Goal: Use online tool/utility: Use online tool/utility

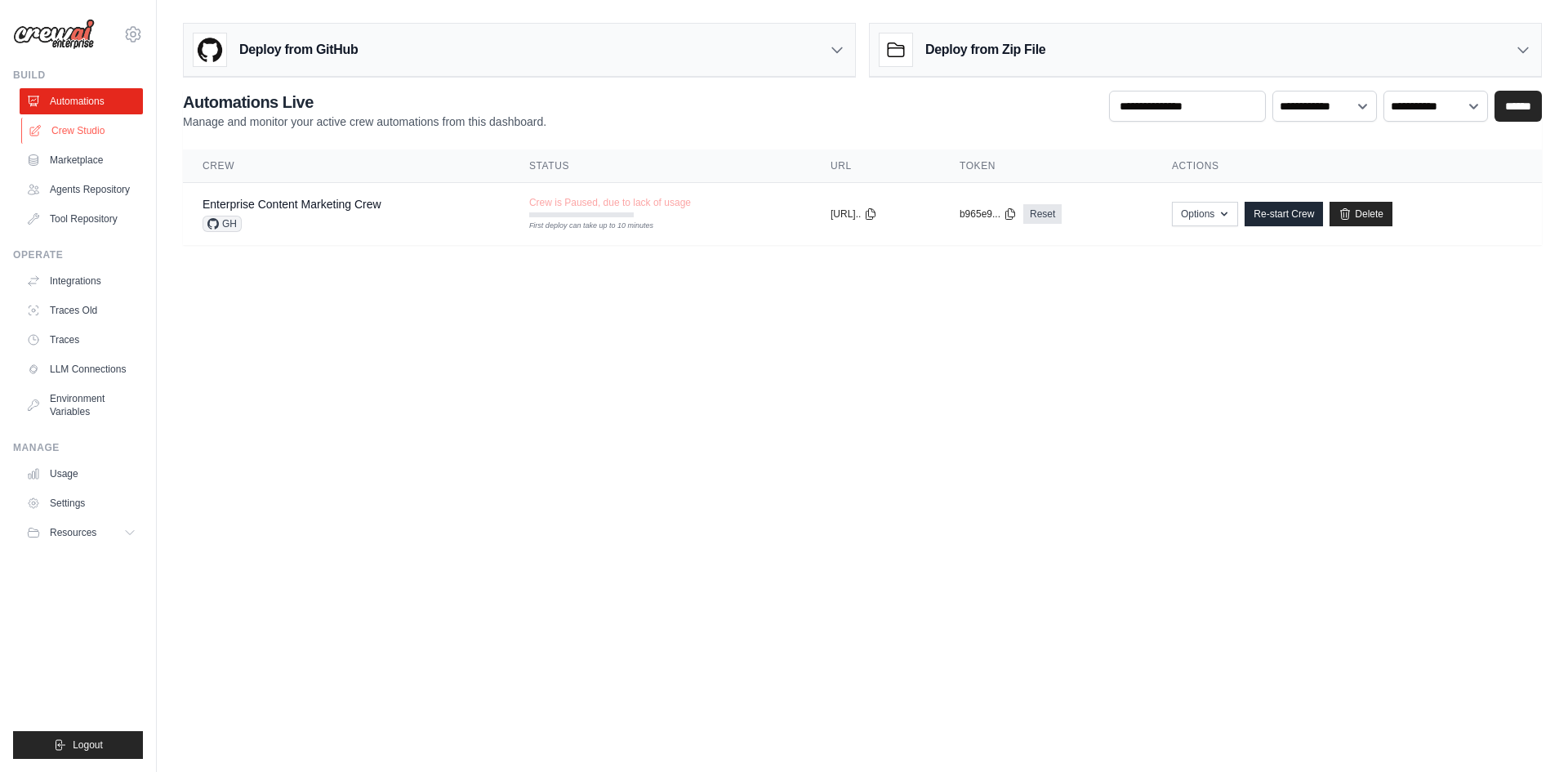
click at [101, 136] on link "Crew Studio" at bounding box center [82, 130] width 123 height 26
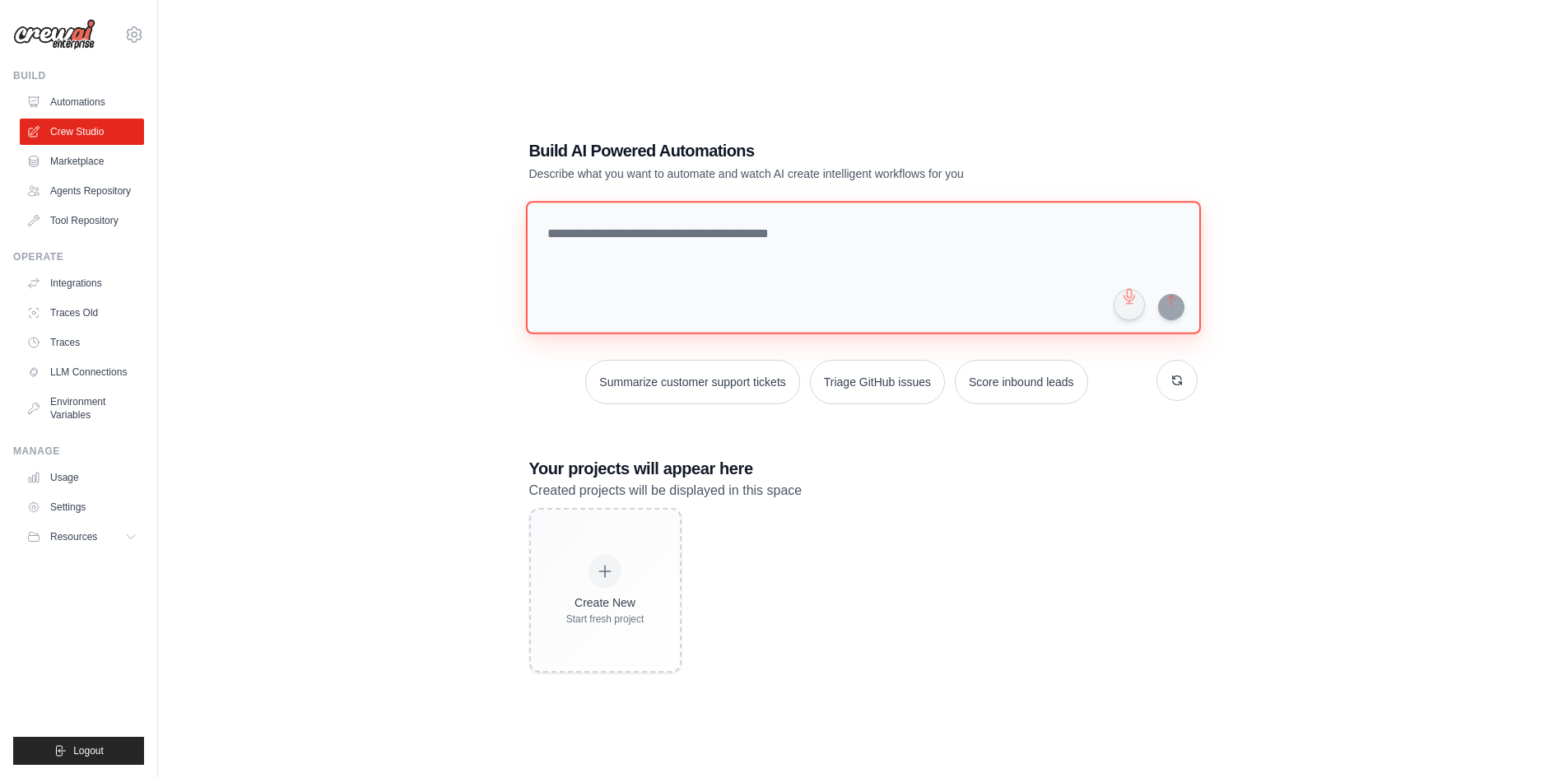
drag, startPoint x: 578, startPoint y: 247, endPoint x: 589, endPoint y: 248, distance: 11.0
click at [588, 247] on textarea at bounding box center [863, 267] width 675 height 133
click at [784, 230] on textarea at bounding box center [863, 267] width 675 height 133
paste textarea "**********"
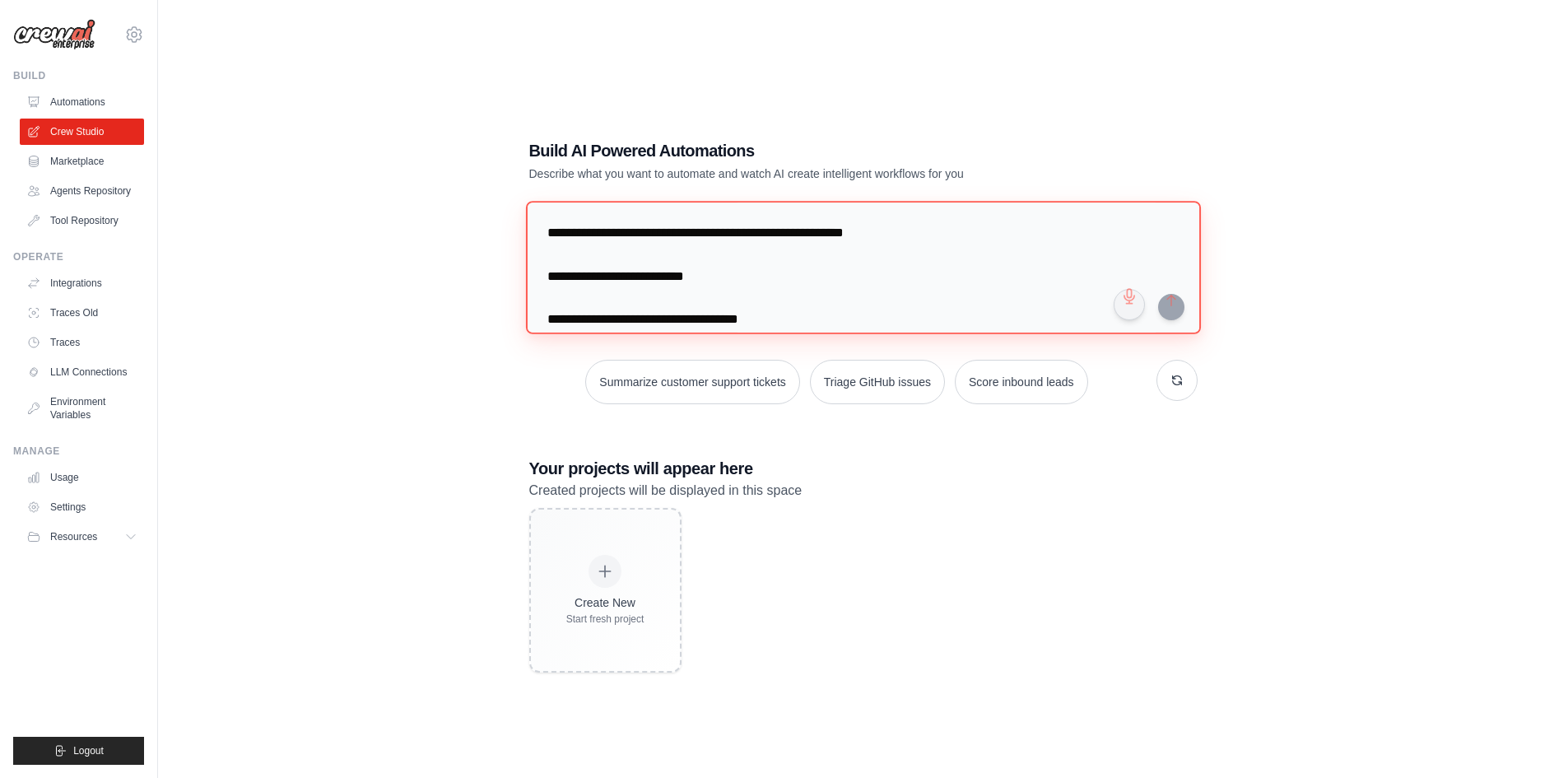
scroll to position [9713, 0]
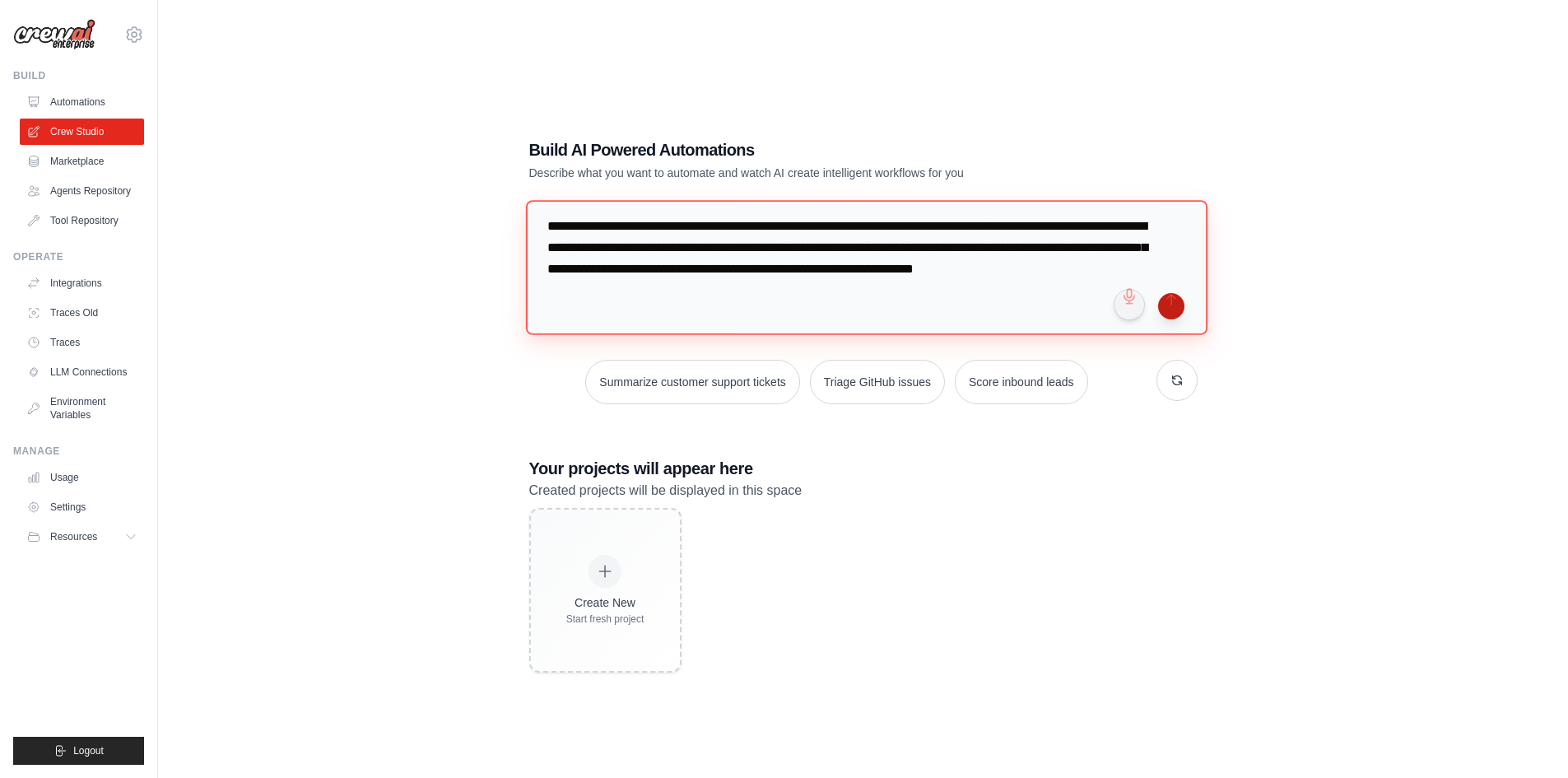
type textarea "**********"
click at [1176, 309] on button "submit" at bounding box center [1172, 306] width 27 height 27
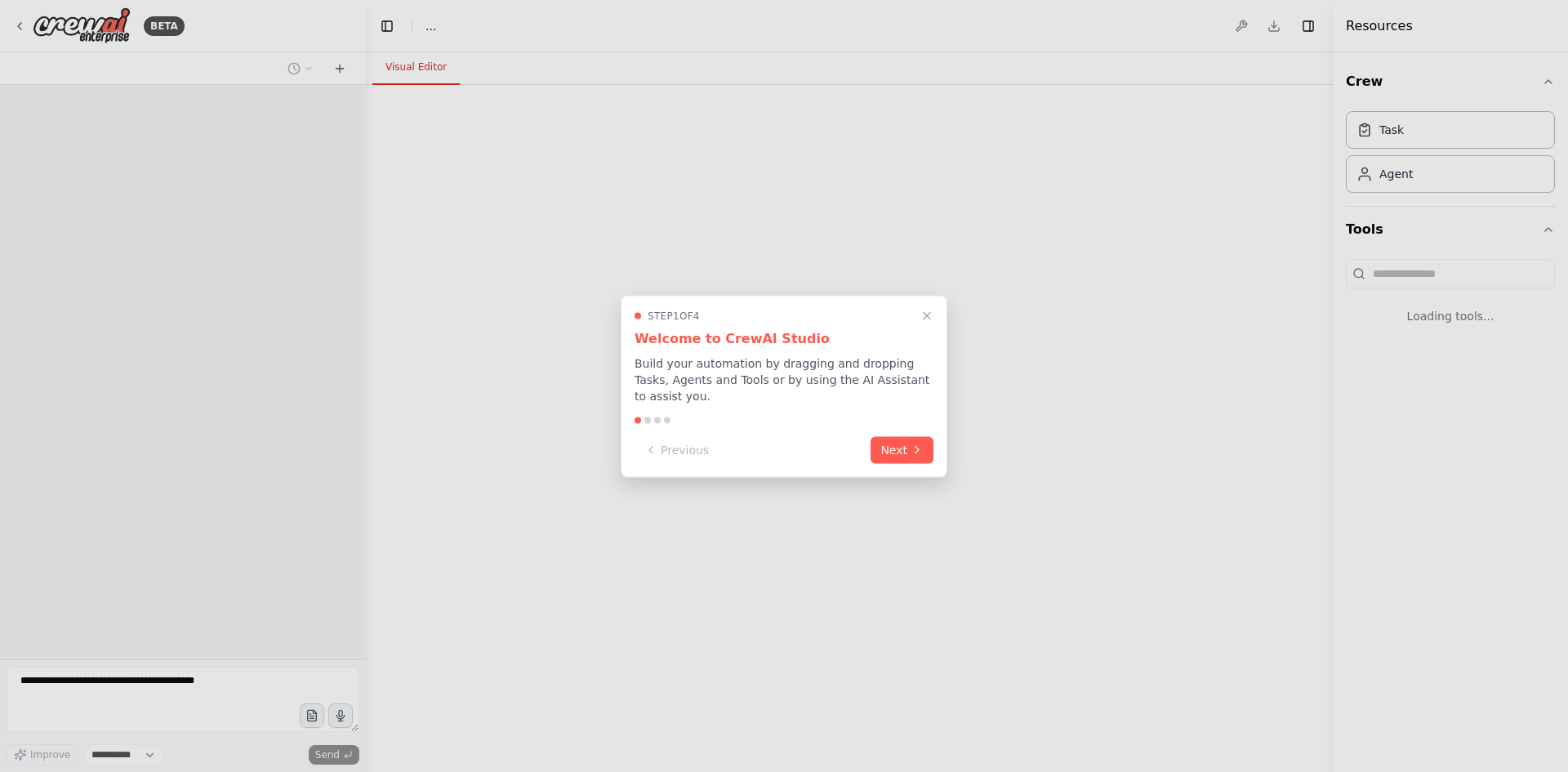
select select "****"
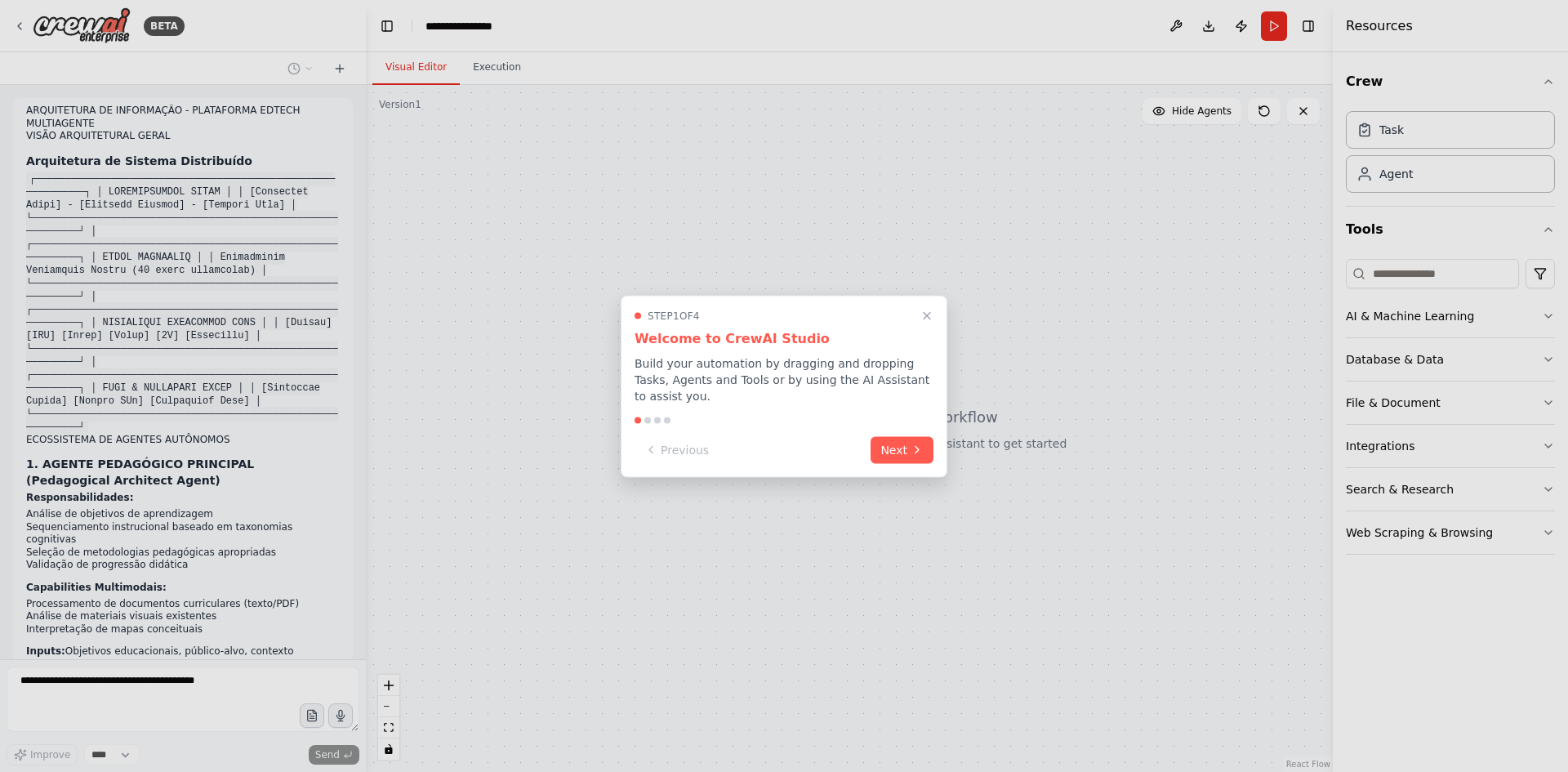
scroll to position [4517, 0]
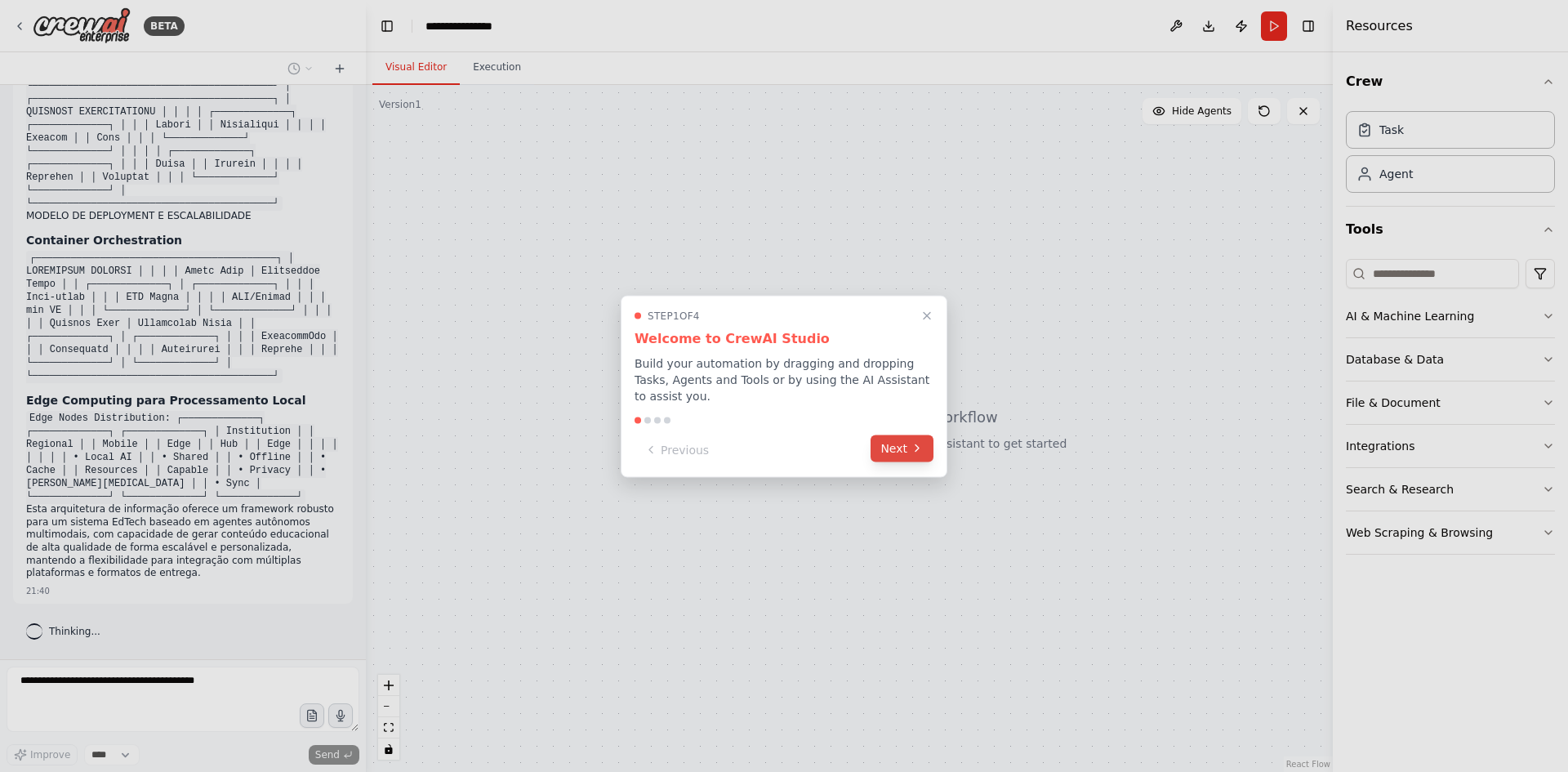
click at [902, 434] on button "Next" at bounding box center [901, 448] width 63 height 27
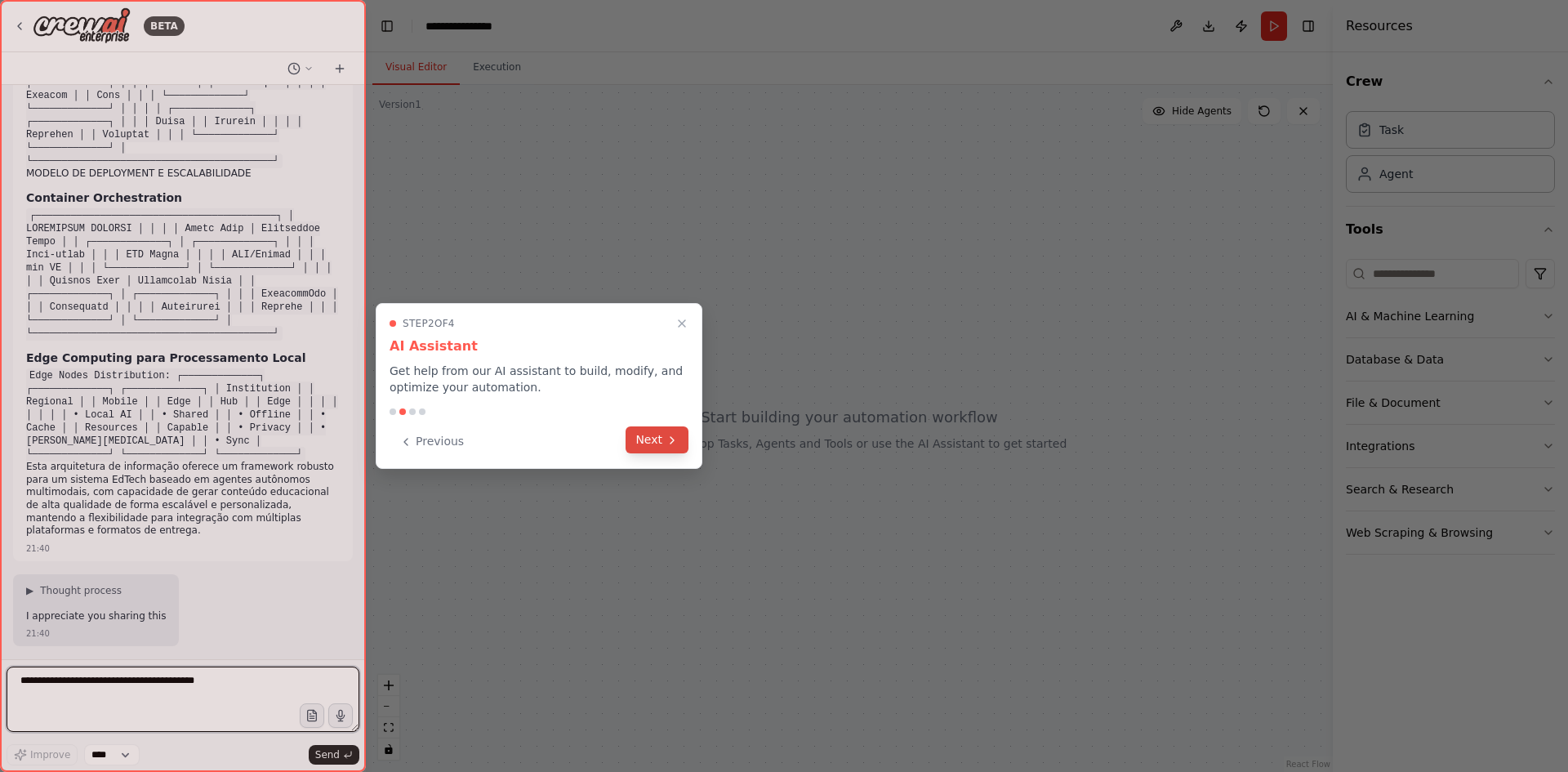
click at [648, 435] on button "Next" at bounding box center [657, 440] width 63 height 27
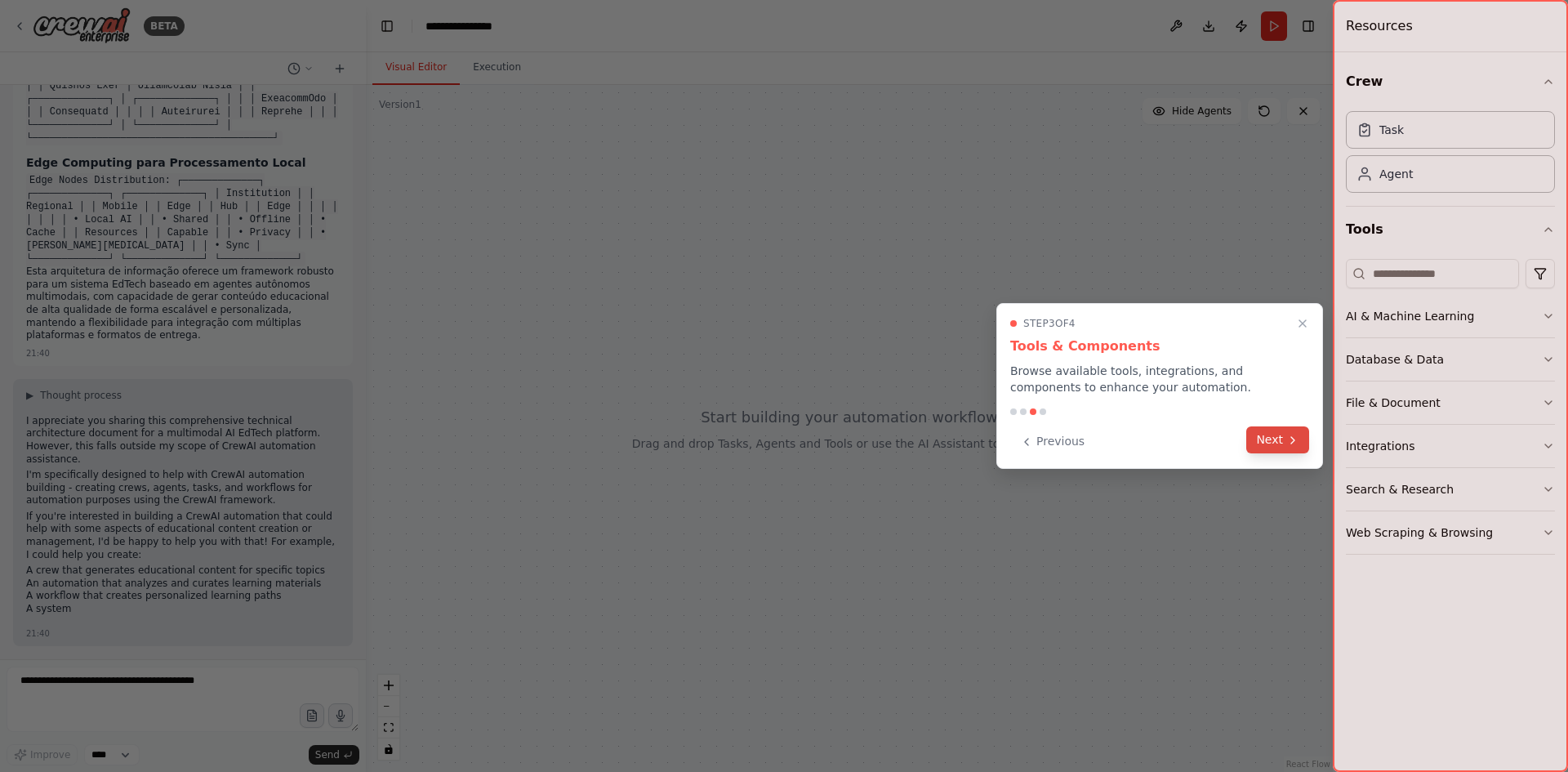
click at [1259, 434] on button "Next" at bounding box center [1277, 440] width 63 height 27
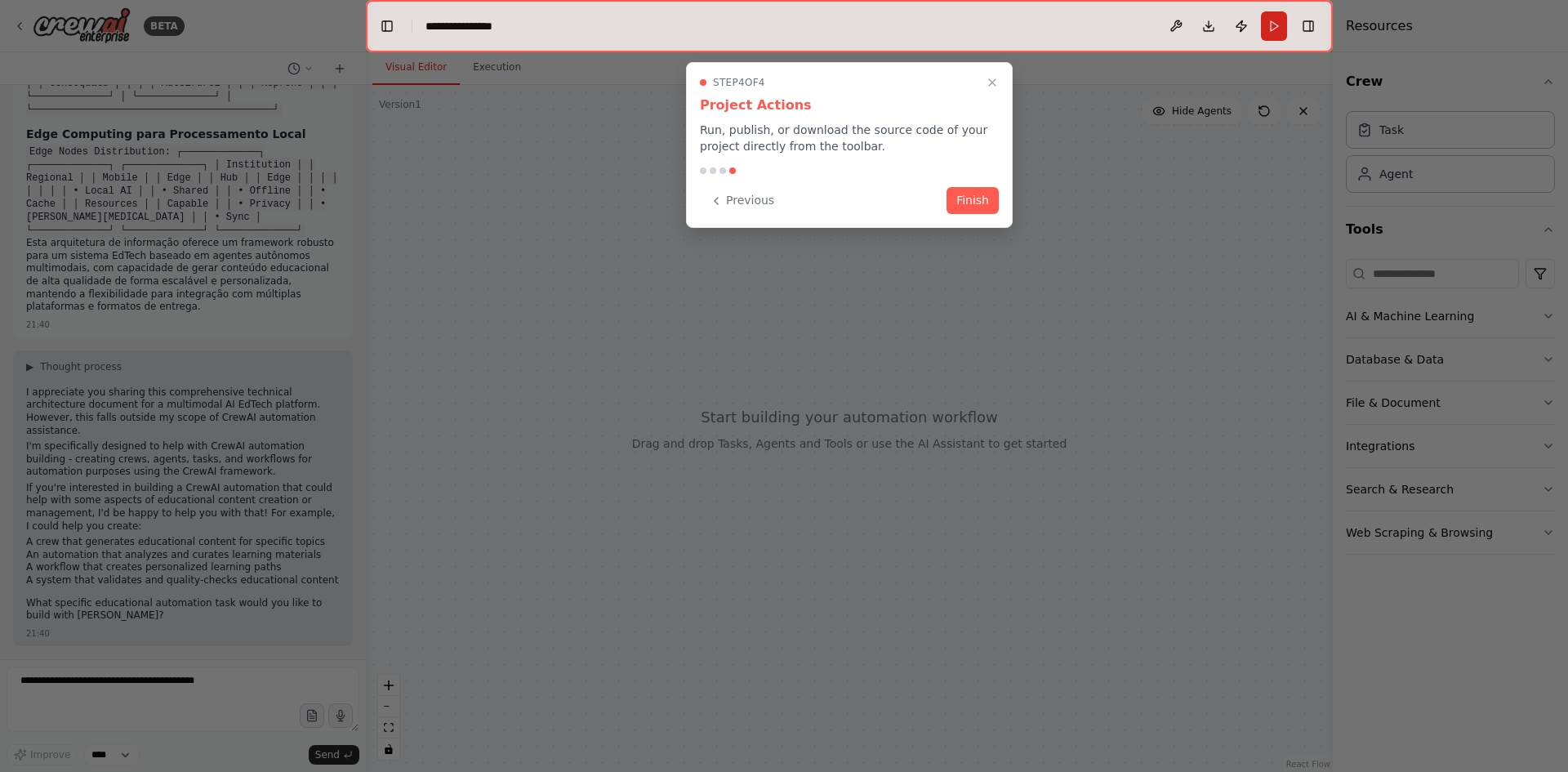
scroll to position [4770, 0]
click at [958, 199] on button "Finish" at bounding box center [972, 199] width 52 height 27
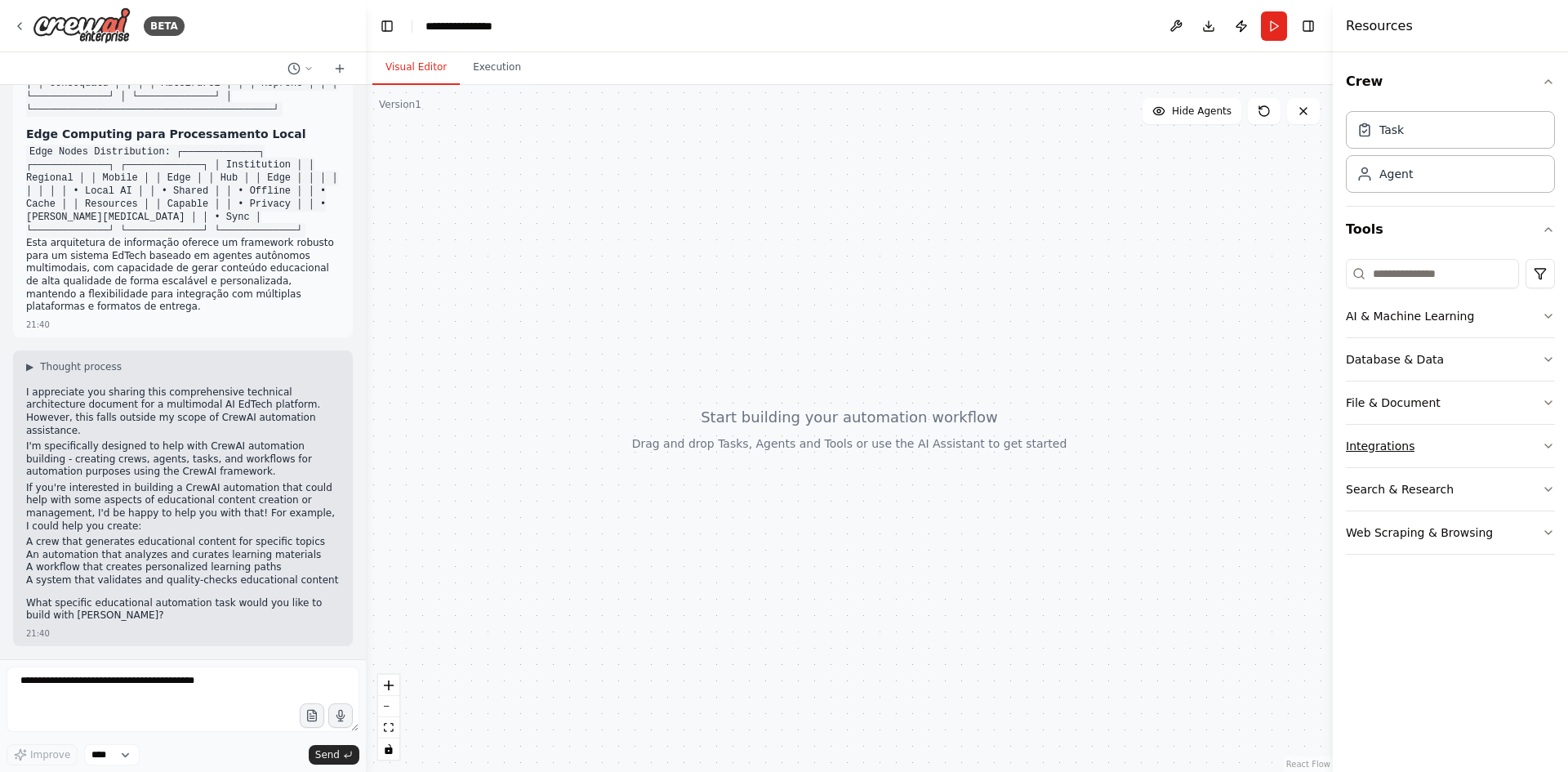
click at [1541, 443] on button "Integrations" at bounding box center [1449, 446] width 209 height 43
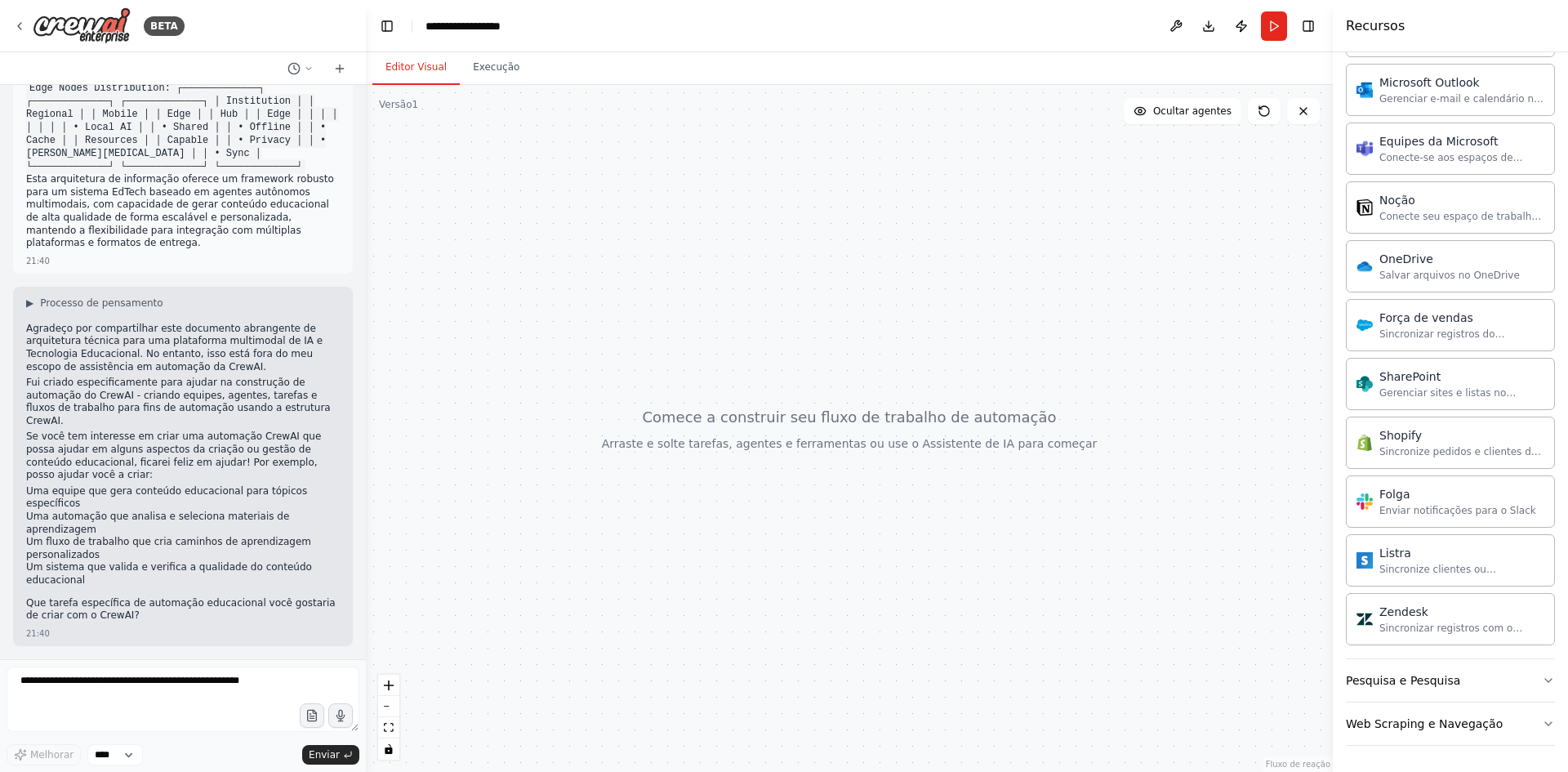
scroll to position [4808, 0]
click at [136, 683] on textarea at bounding box center [182, 700] width 353 height 66
drag, startPoint x: 183, startPoint y: 660, endPoint x: 183, endPoint y: 669, distance: 9.0
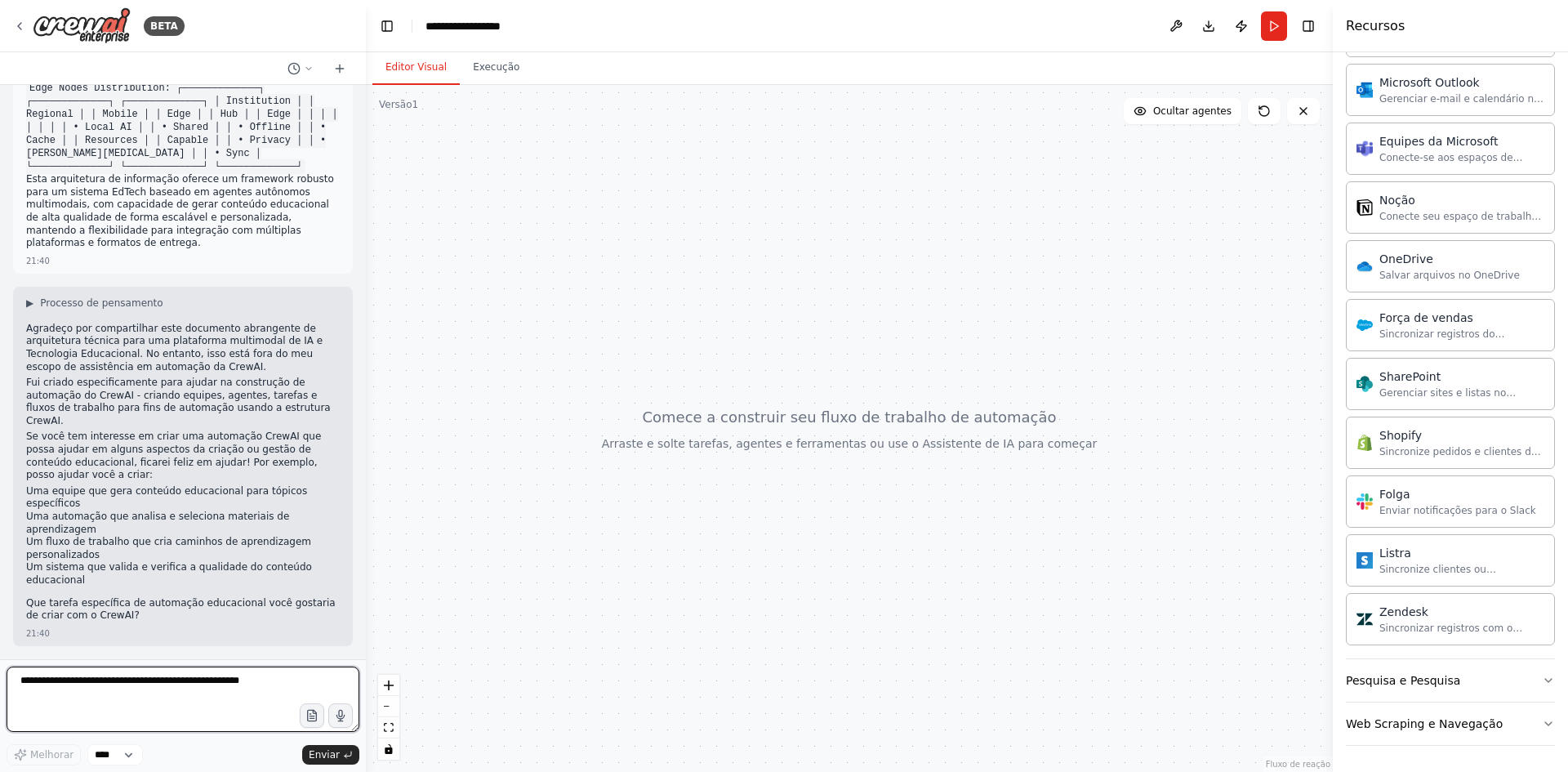
click at [135, 686] on textarea at bounding box center [182, 700] width 353 height 66
type textarea "**********"
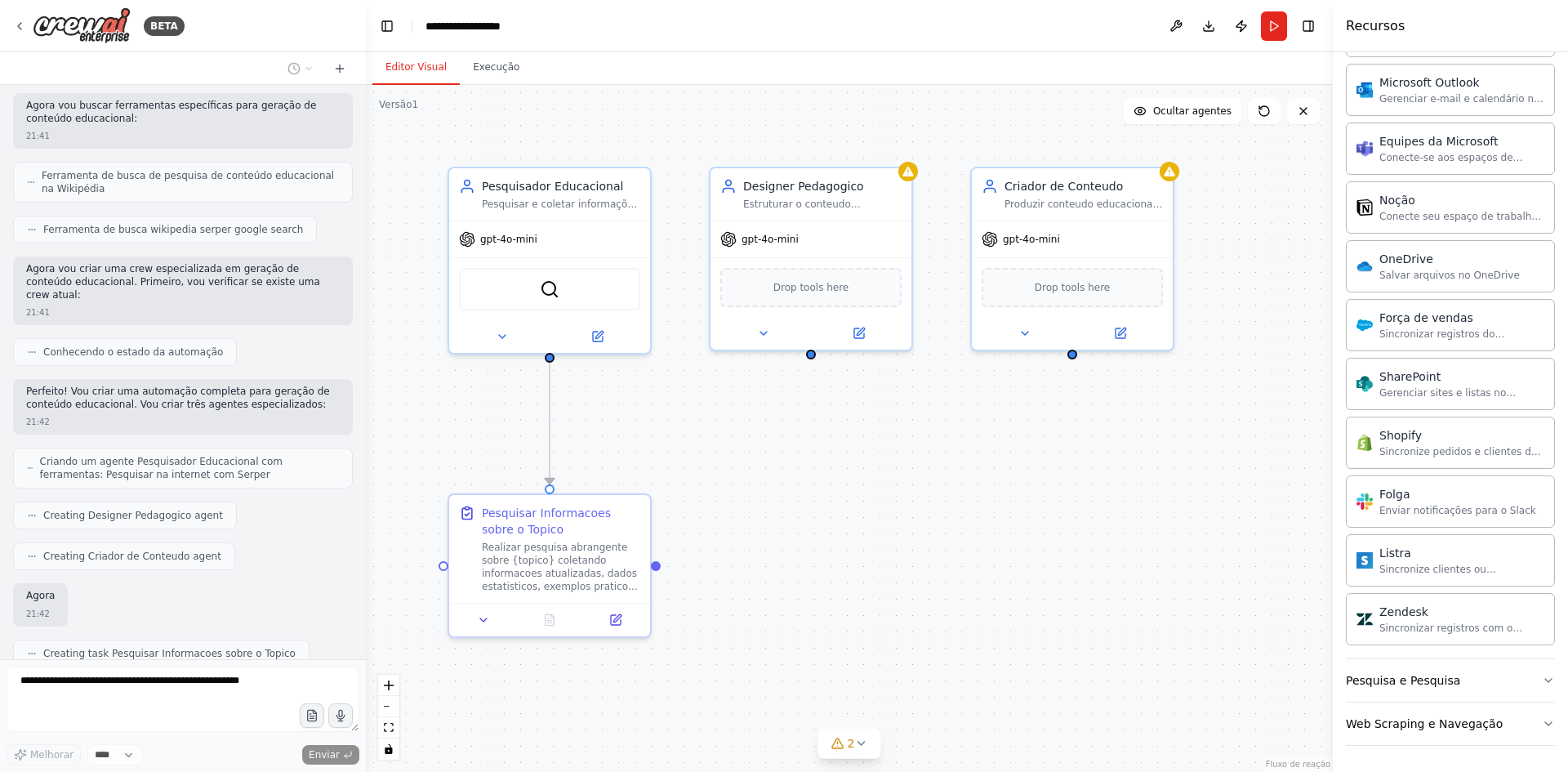
scroll to position [5633, 0]
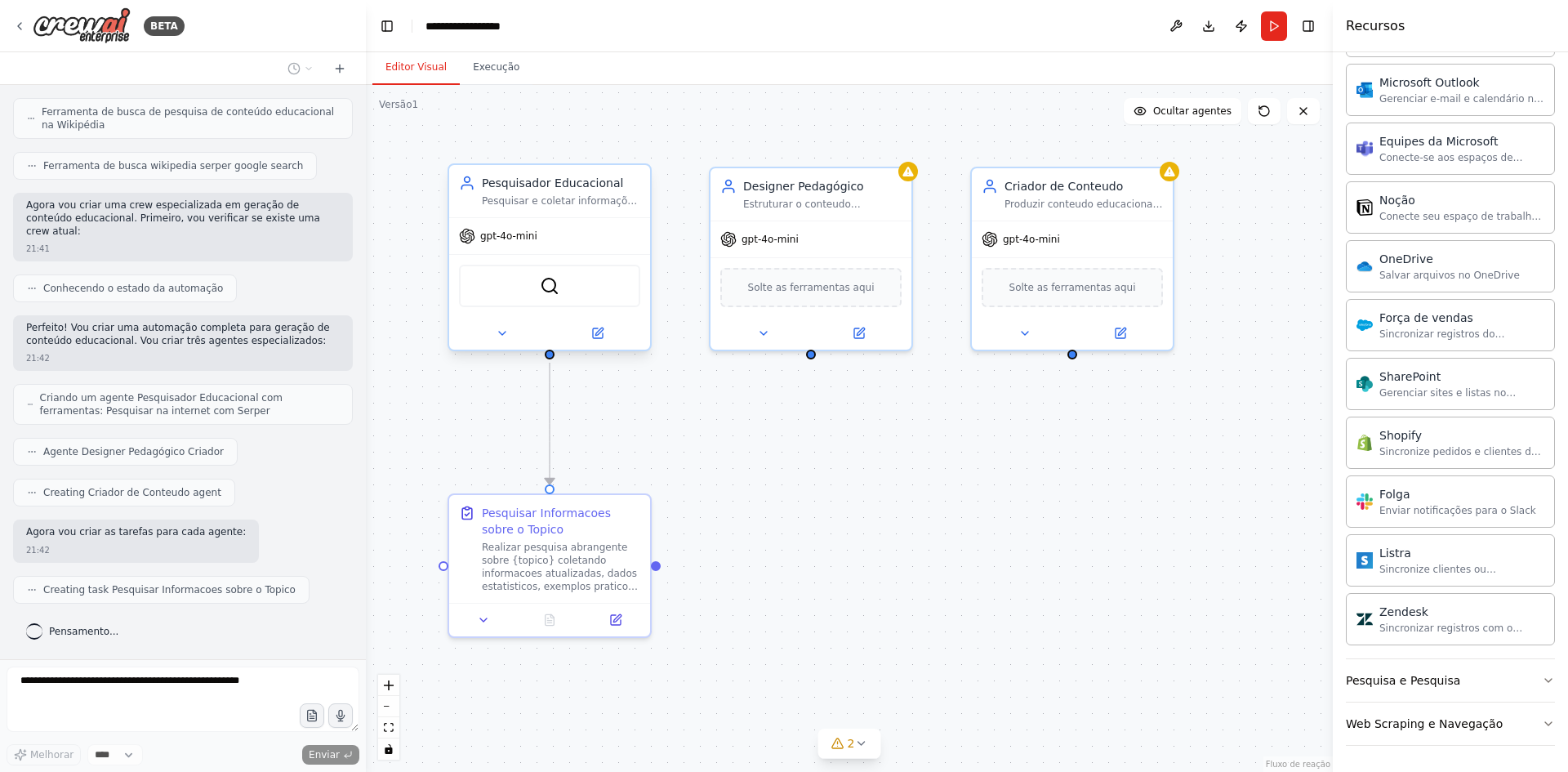
click at [520, 244] on div "gpt-4o-mini" at bounding box center [498, 236] width 78 height 16
click at [519, 244] on div "gpt-4o-mini" at bounding box center [498, 236] width 78 height 16
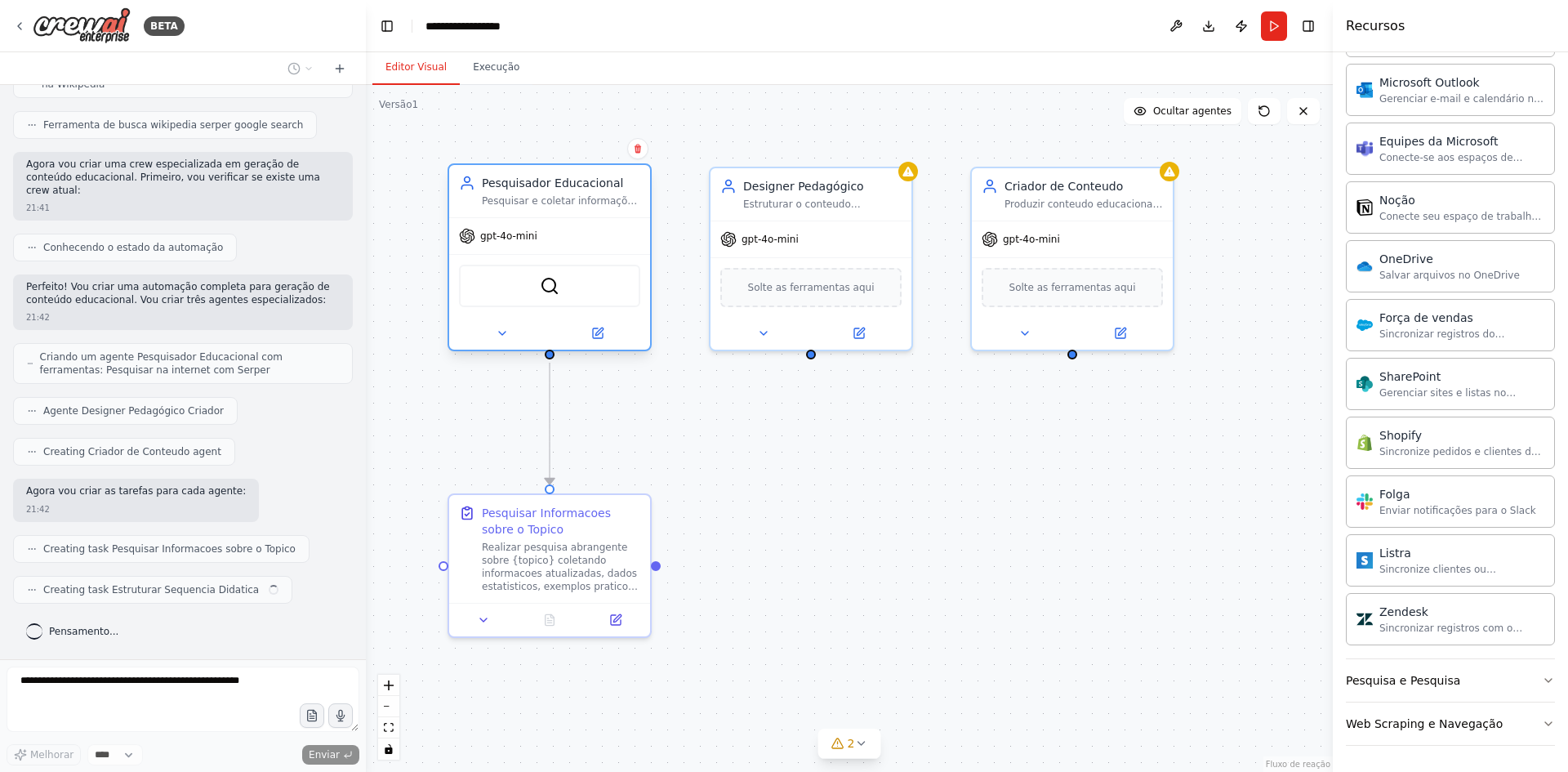
scroll to position [5673, 0]
click at [519, 244] on div "gpt-4o-mini" at bounding box center [498, 236] width 78 height 16
click at [504, 332] on icon at bounding box center [502, 333] width 6 height 4
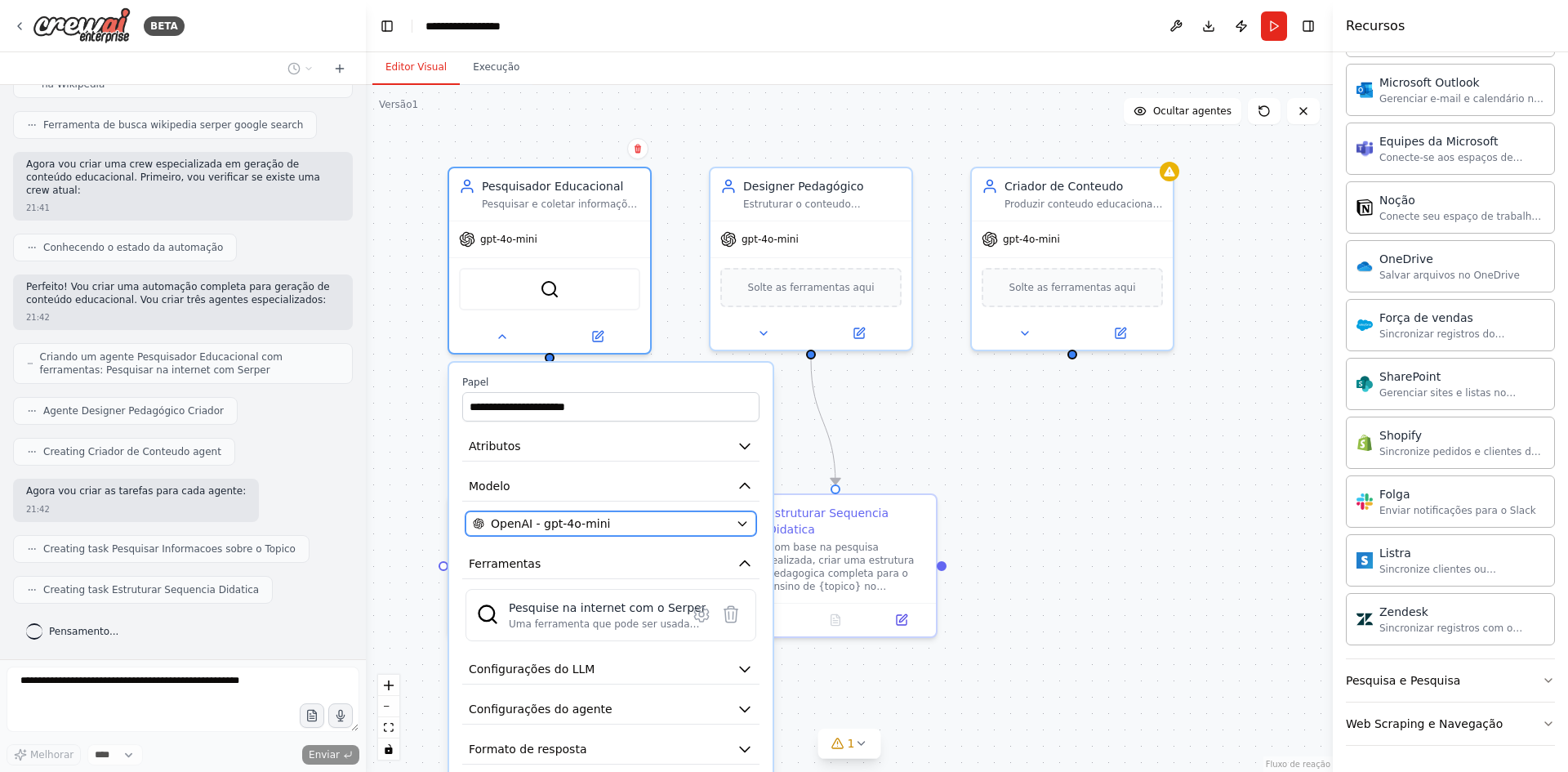
click at [581, 527] on span "OpenAI - gpt-4o-mini" at bounding box center [550, 524] width 119 height 16
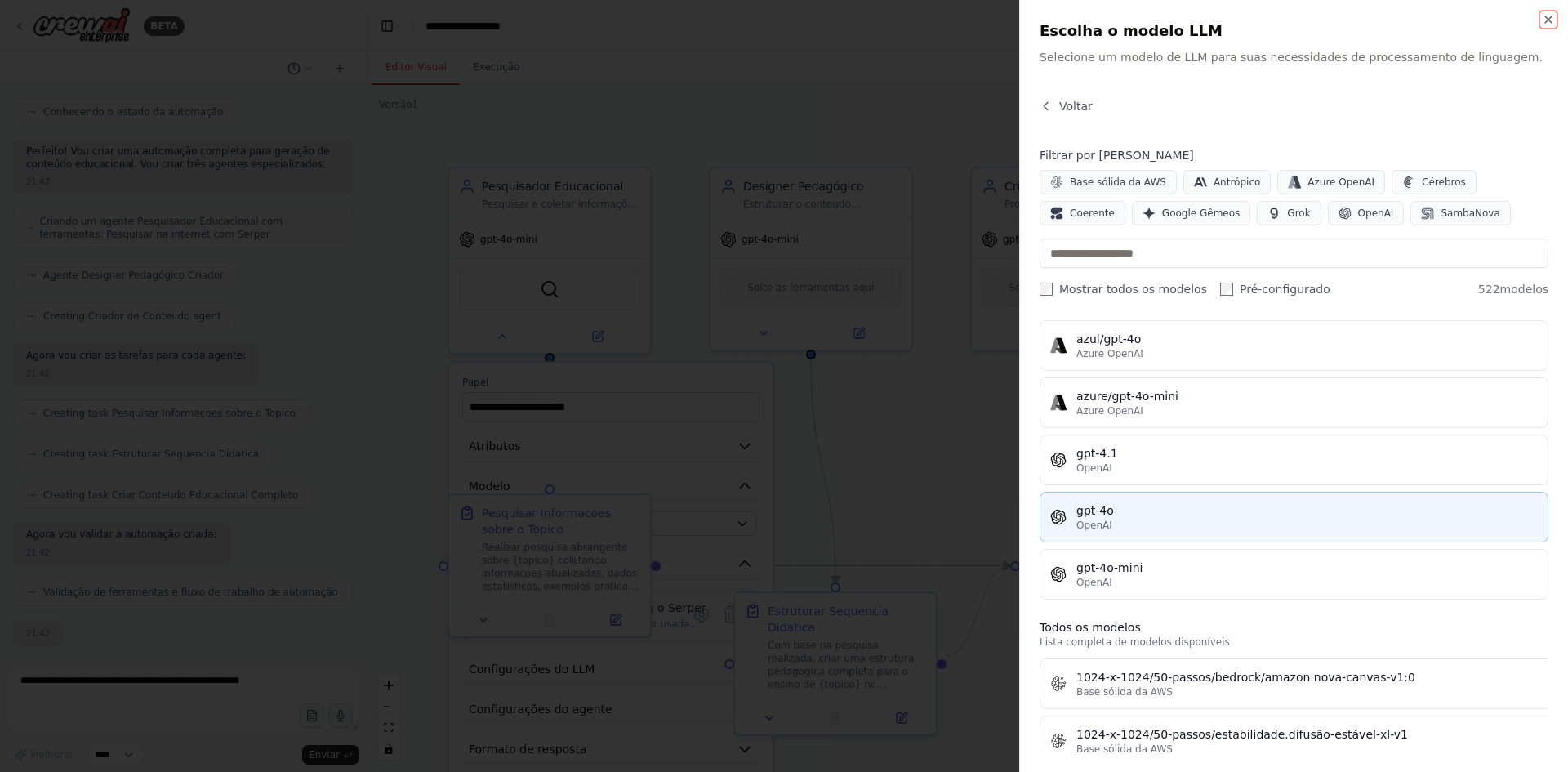
scroll to position [5909, 0]
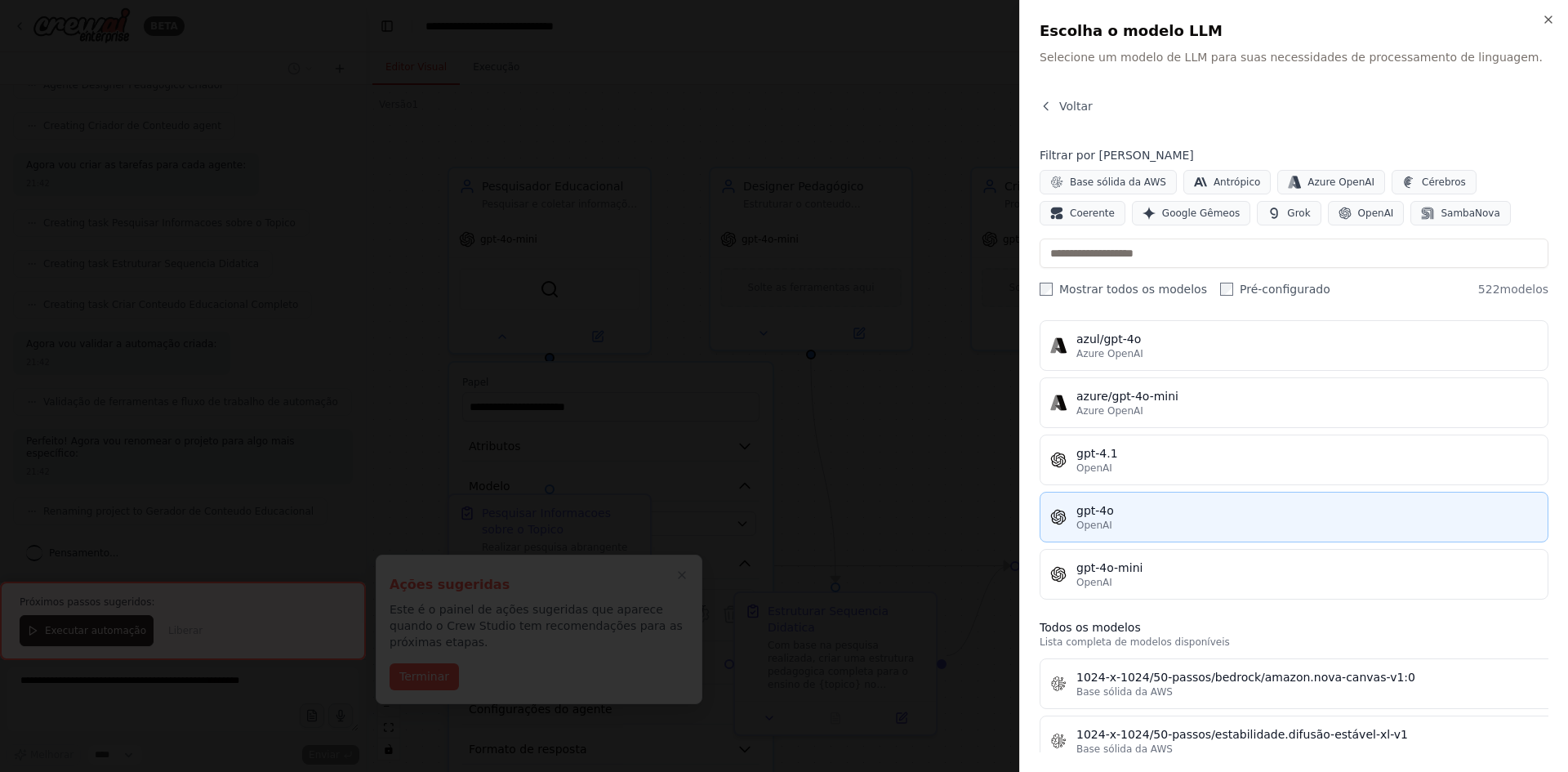
click at [1127, 518] on div "OpenAI" at bounding box center [1307, 525] width 462 height 13
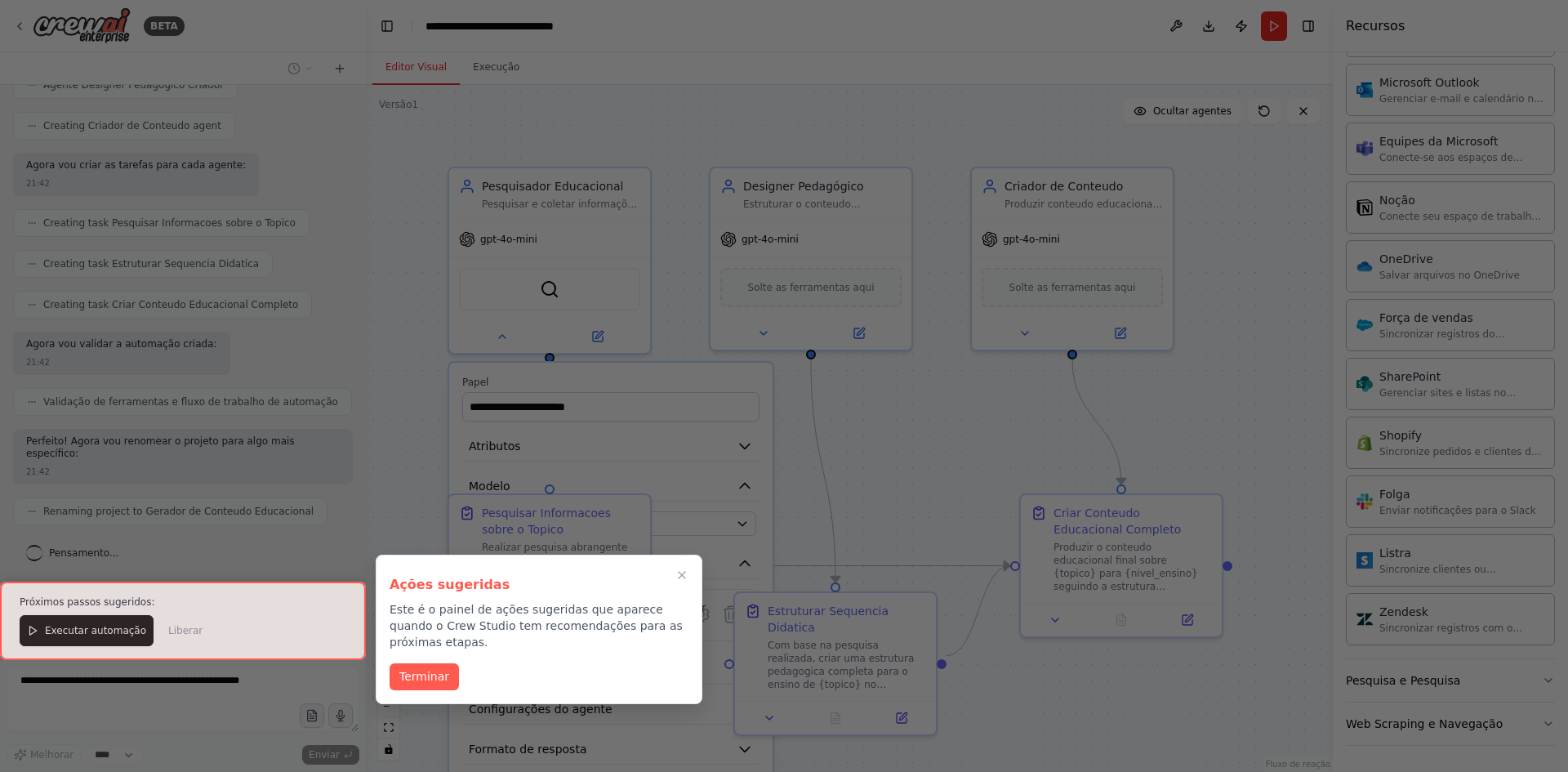
click at [88, 634] on div at bounding box center [182, 621] width 366 height 78
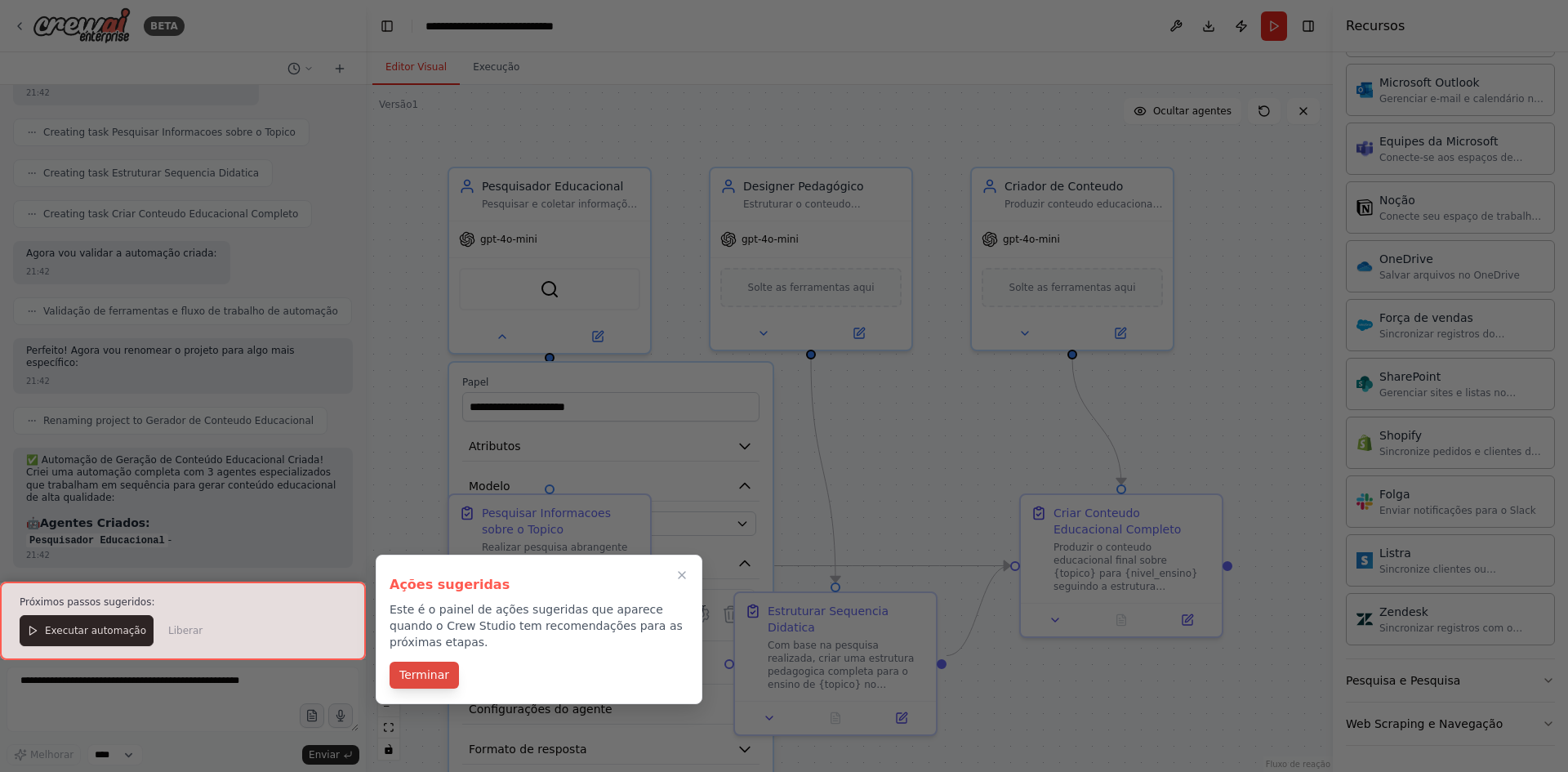
click at [410, 668] on font "Terminar" at bounding box center [424, 674] width 50 height 13
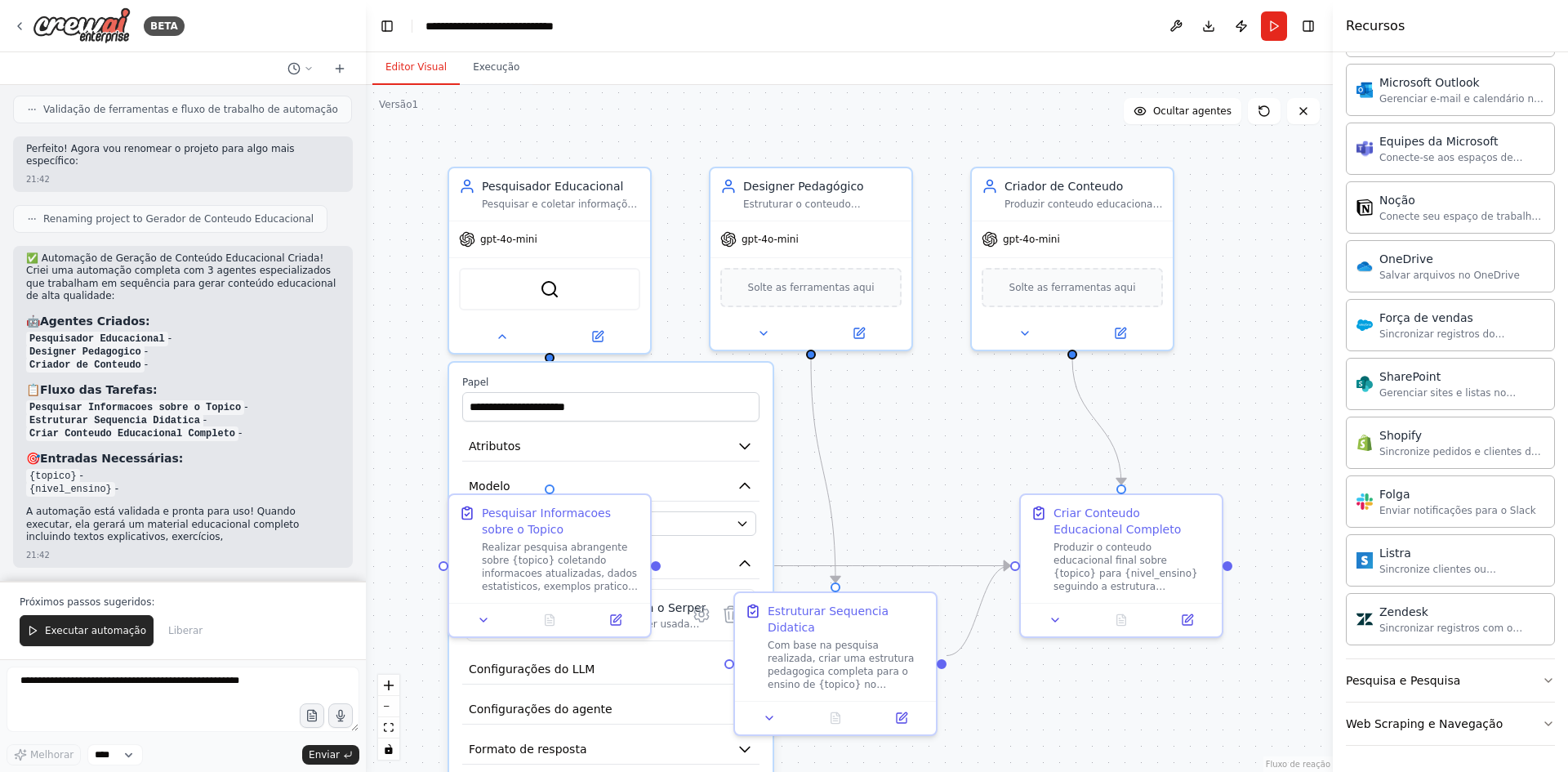
scroll to position [6280, 0]
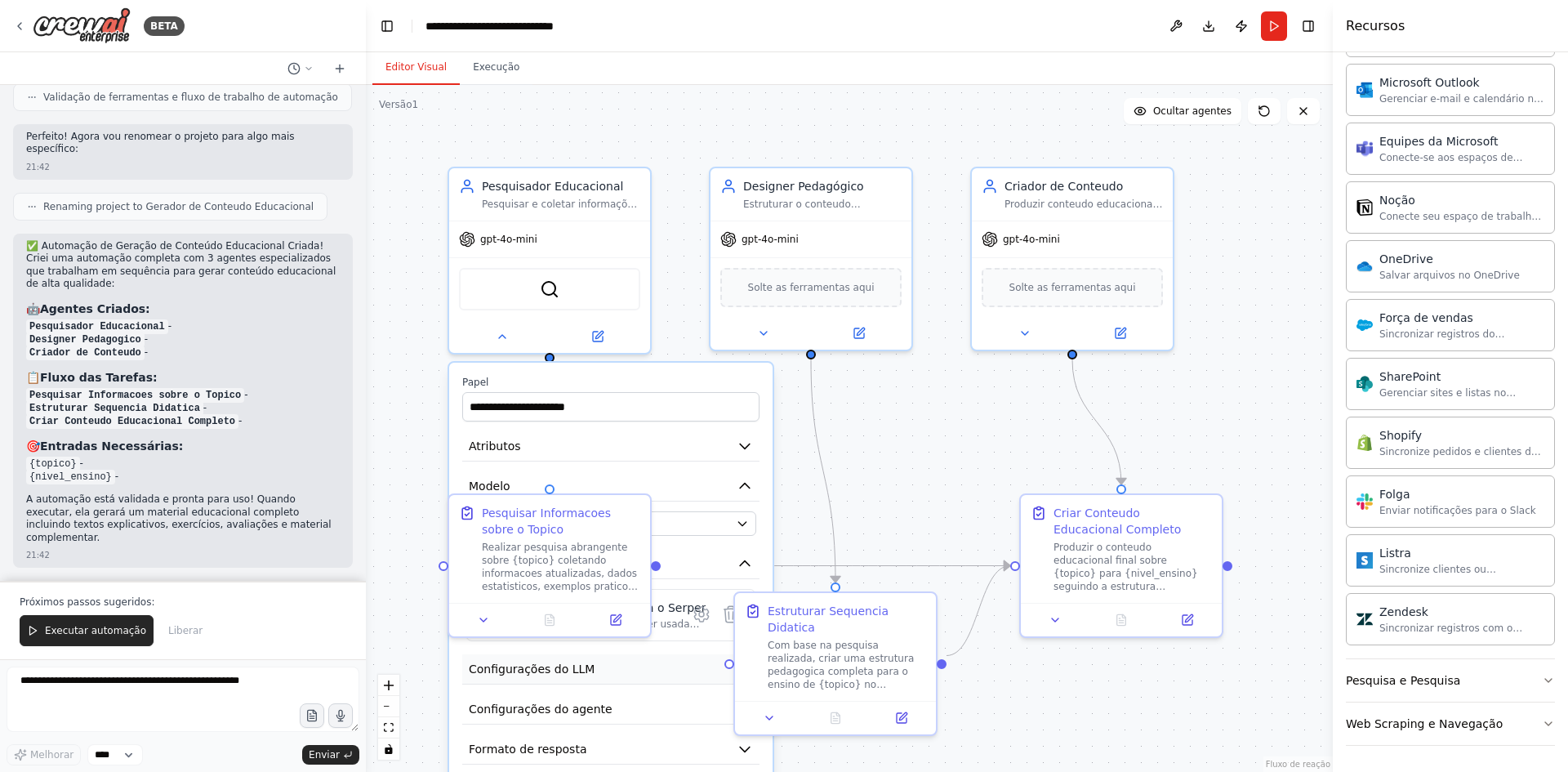
click at [609, 663] on button "Configurações do LLM" at bounding box center [611, 669] width 297 height 30
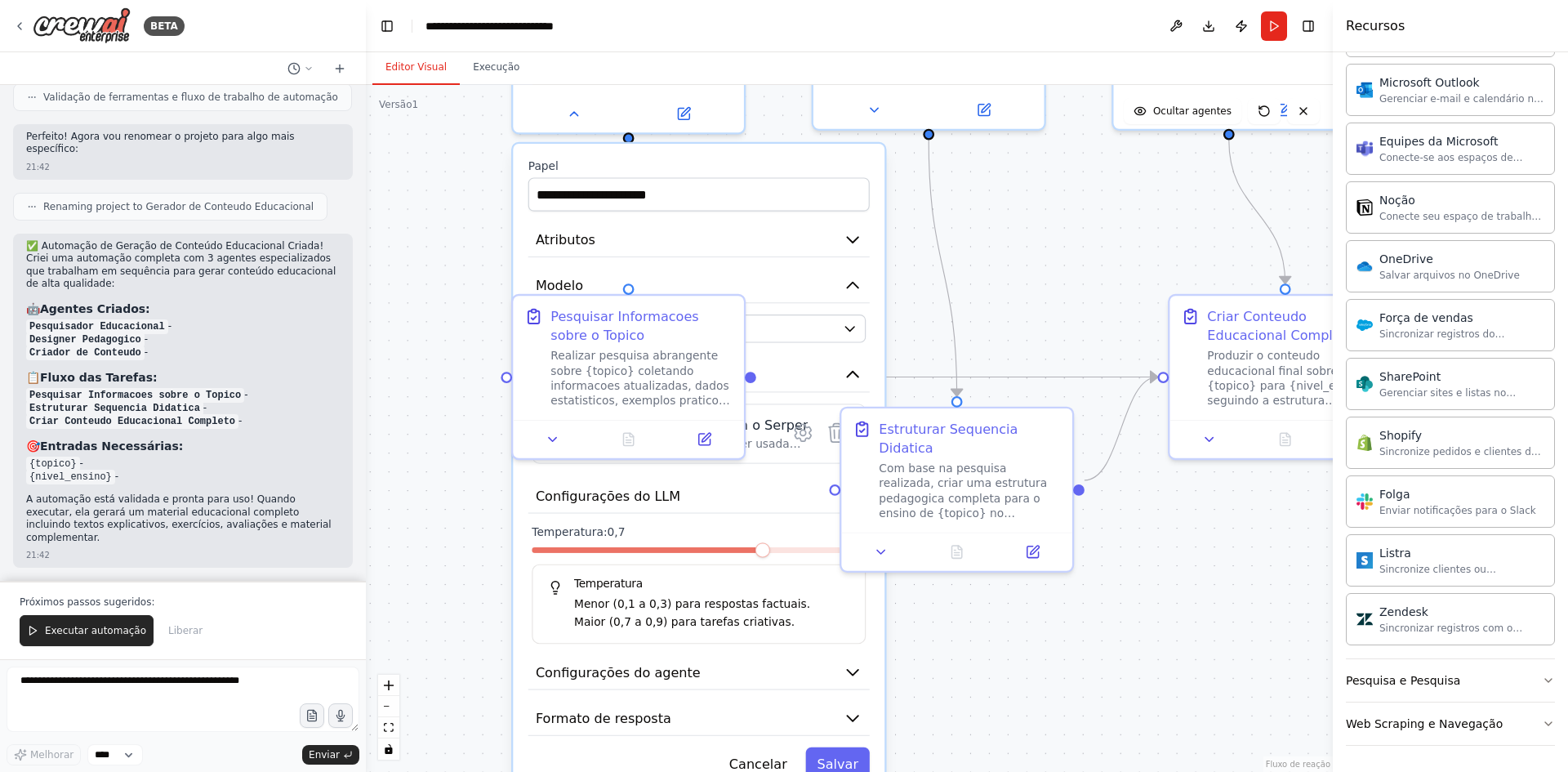
drag, startPoint x: 1189, startPoint y: 470, endPoint x: 1341, endPoint y: 207, distance: 303.8
click at [1341, 207] on div "BETA ARQUITETURA DA INFORMAÇÃO - PLATAFORMA EDTECH MULTIAGENTE VISÃO ARQUITETUR…" at bounding box center [784, 386] width 1568 height 772
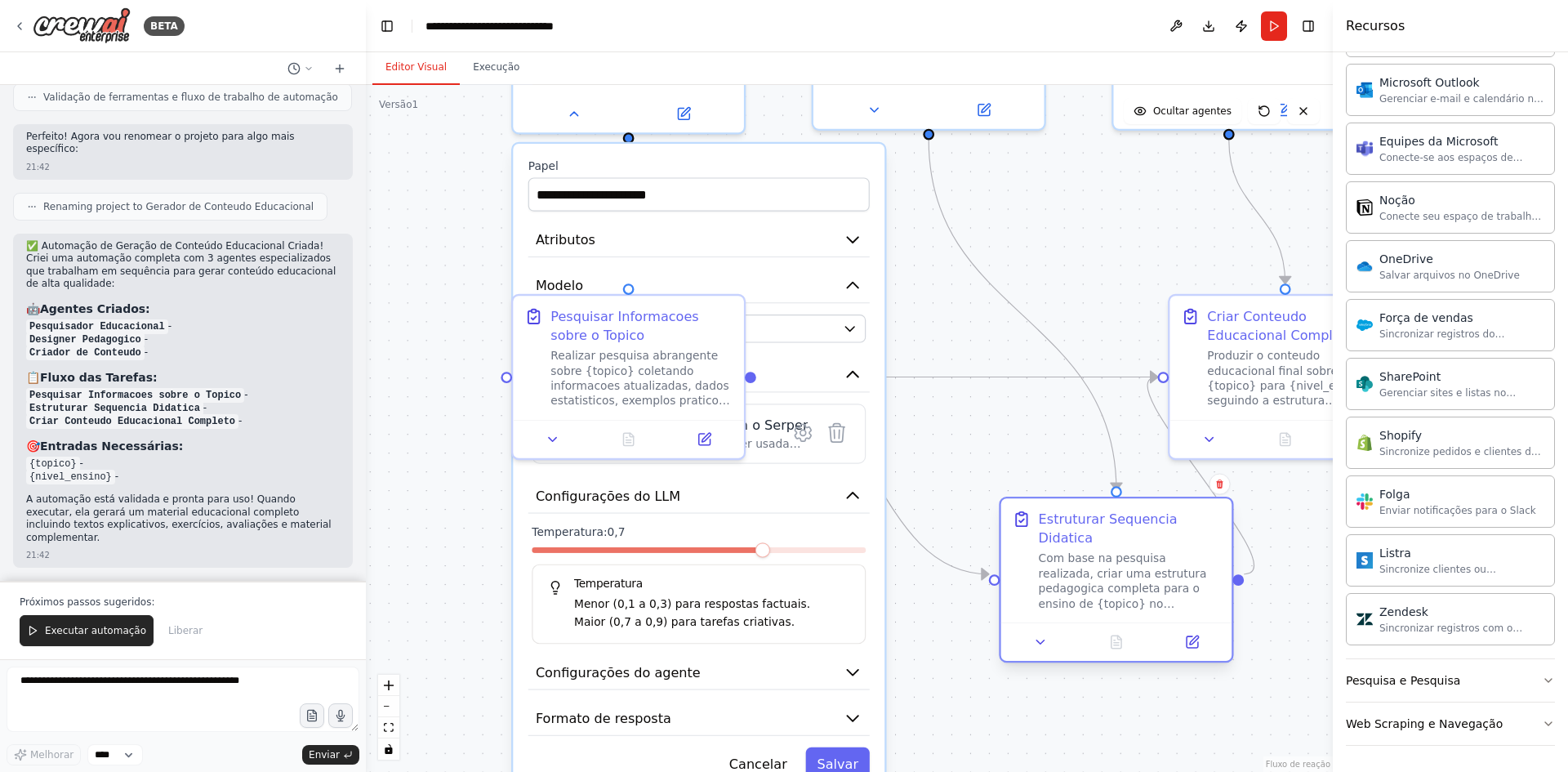
drag, startPoint x: 941, startPoint y: 468, endPoint x: 1096, endPoint y: 569, distance: 185.0
click at [1096, 569] on div "Com base na pesquisa realizada, criar uma estrutura pedagogica completa para o …" at bounding box center [1130, 581] width 182 height 60
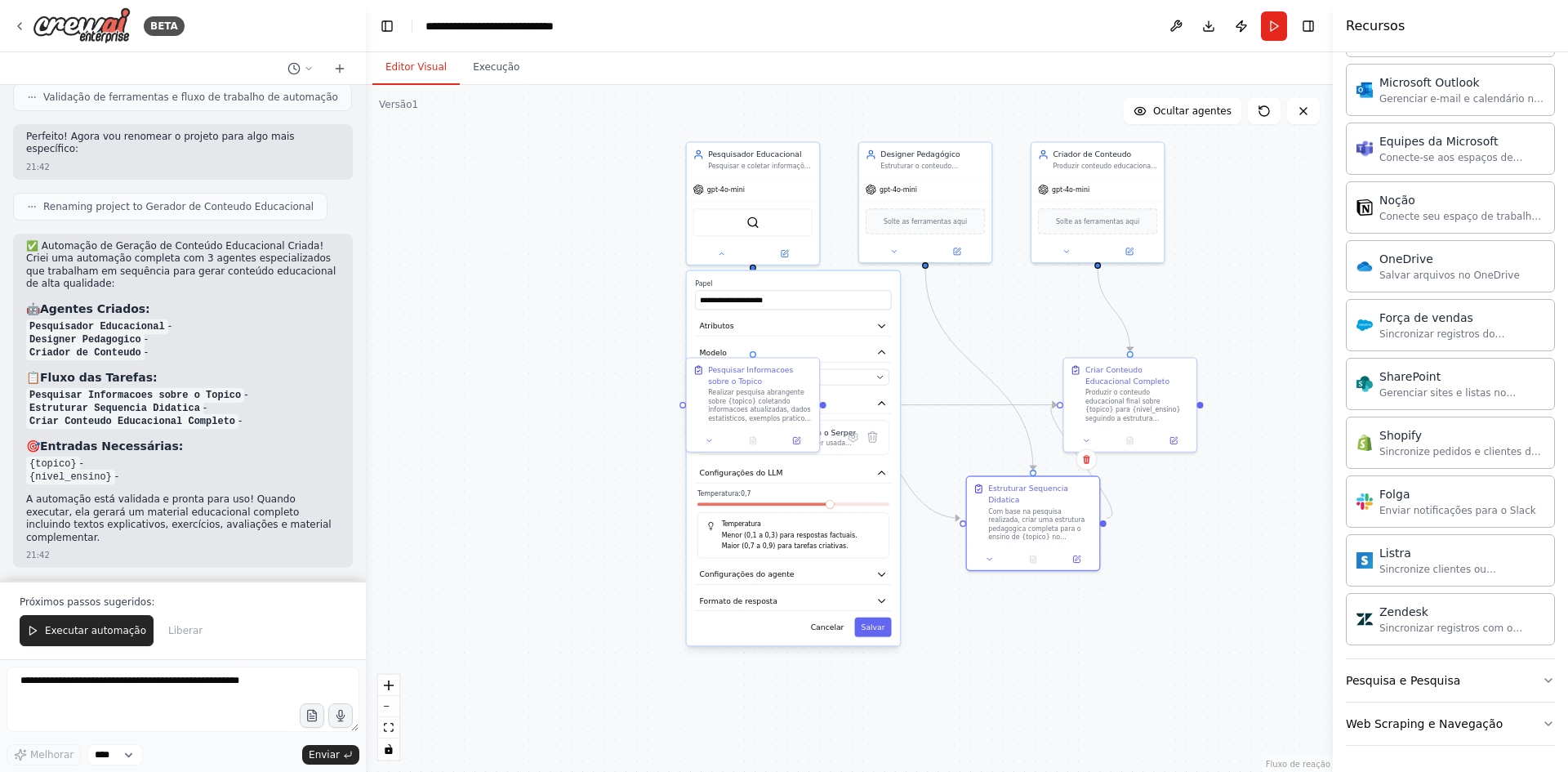
click at [789, 283] on label "Papel" at bounding box center [793, 284] width 196 height 9
click at [632, 382] on div ".deletable-edge-delete-btn { width: 20px; height: 20px; border: 0px solid #ffff…" at bounding box center [849, 428] width 967 height 687
click at [709, 452] on div "Pesquisar Informacoes sobre o Topico Realizar pesquisa abrangente sobre {topico…" at bounding box center [752, 404] width 135 height 96
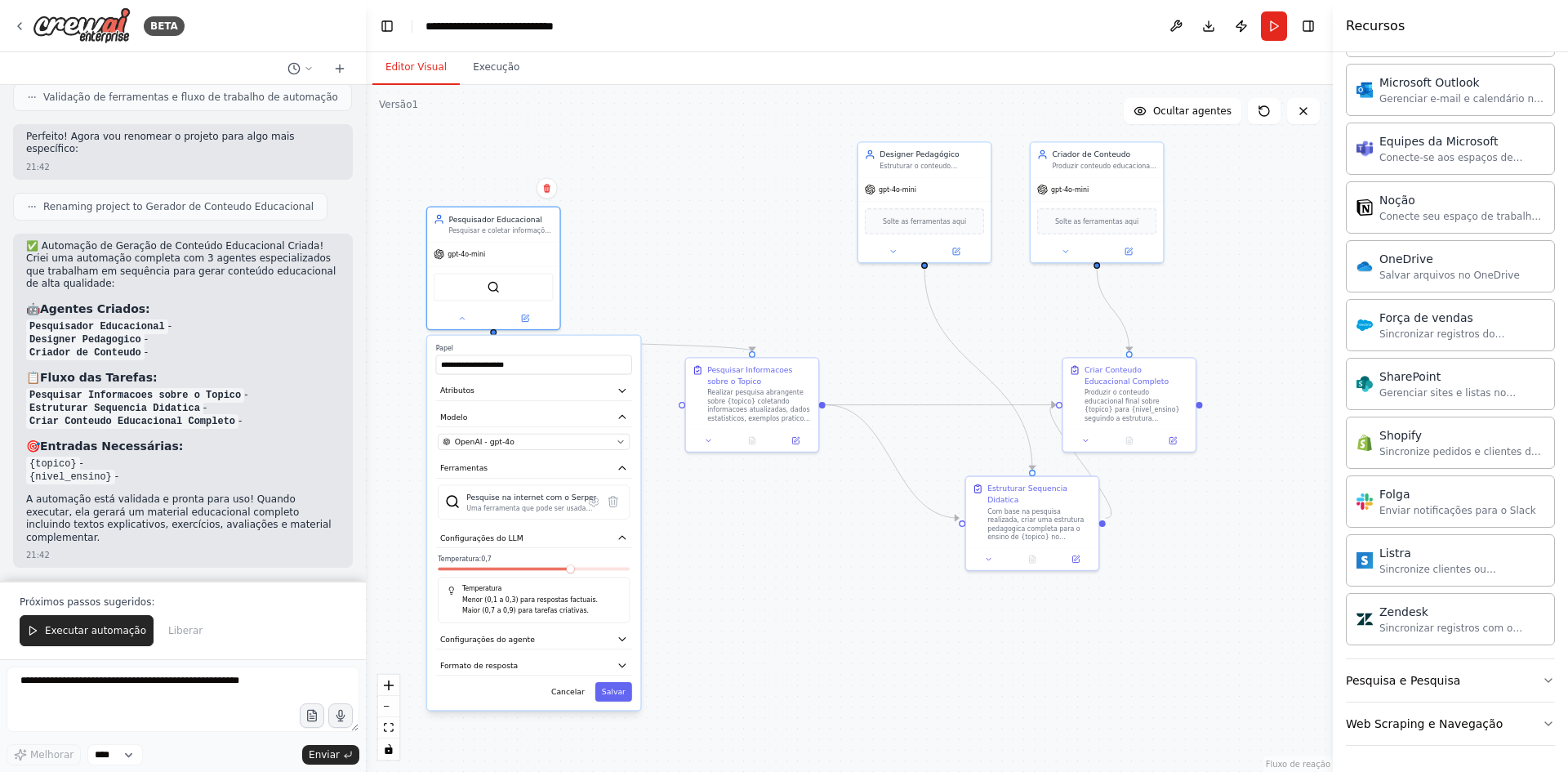
drag, startPoint x: 828, startPoint y: 282, endPoint x: 571, endPoint y: 344, distance: 264.4
click at [571, 344] on label "Papel" at bounding box center [534, 349] width 196 height 9
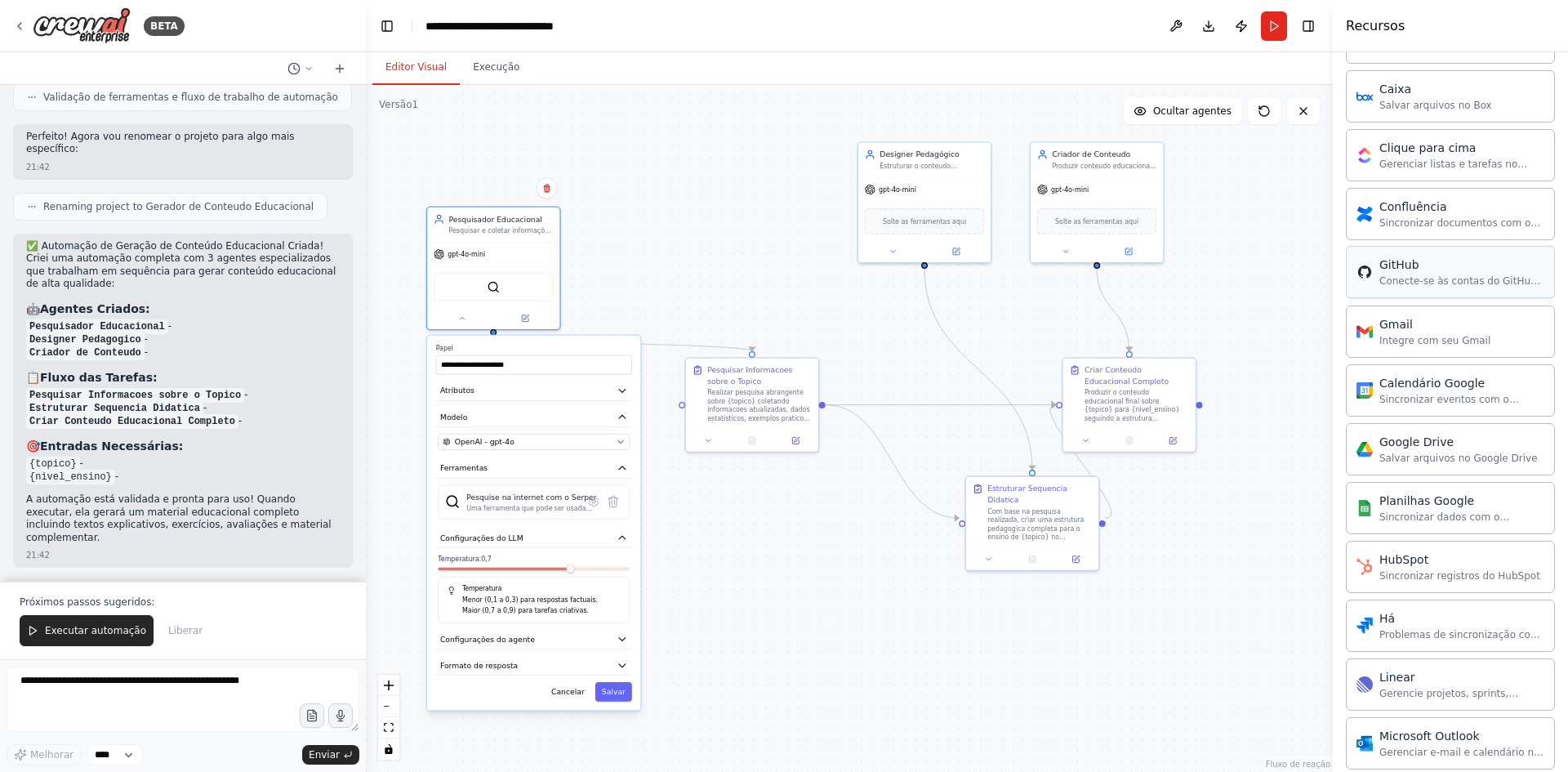
scroll to position [0, 0]
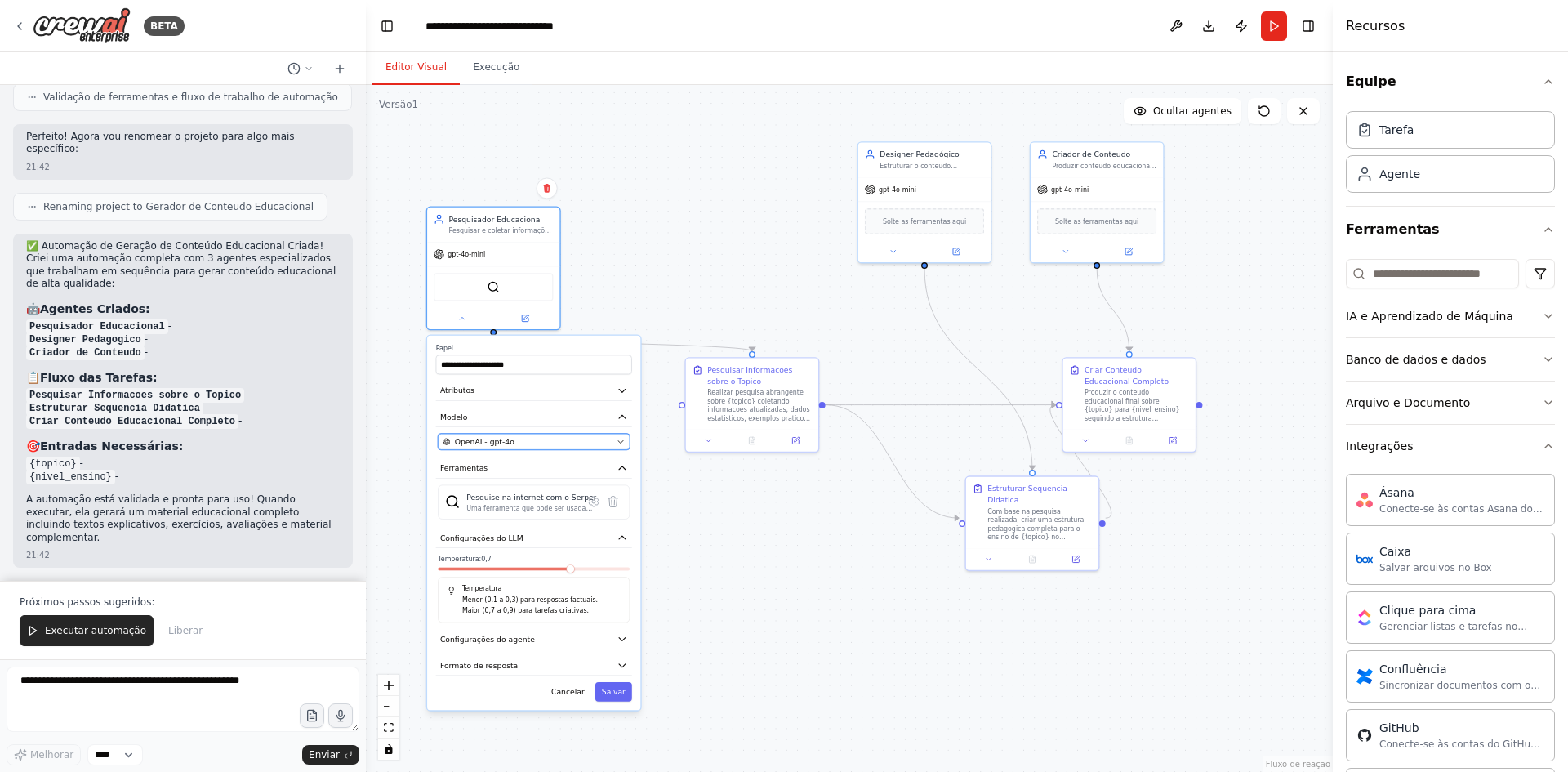
click at [490, 443] on span "OpenAI - gpt-4o" at bounding box center [484, 442] width 59 height 11
click at [495, 285] on img at bounding box center [493, 285] width 13 height 13
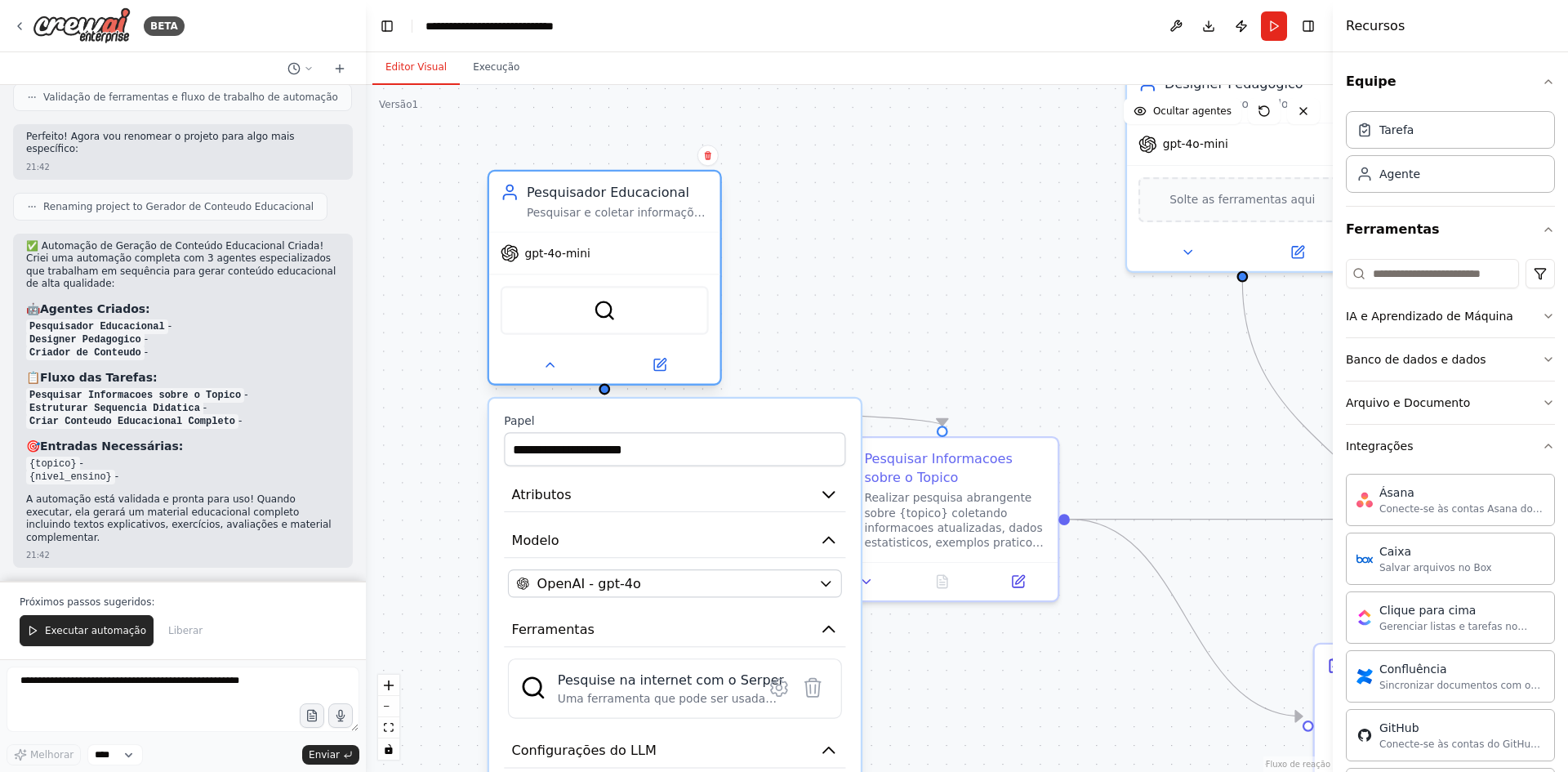
drag, startPoint x: 513, startPoint y: 217, endPoint x: 621, endPoint y: 223, distance: 108.2
click at [621, 223] on div "Pesquisador Educacional Pesquisar e coletar informações precisas e atualizadas …" at bounding box center [604, 202] width 231 height 60
click at [580, 265] on div "gpt-4o-mini" at bounding box center [604, 254] width 231 height 42
click at [661, 583] on div "OpenAI - gpt-4o" at bounding box center [663, 583] width 295 height 19
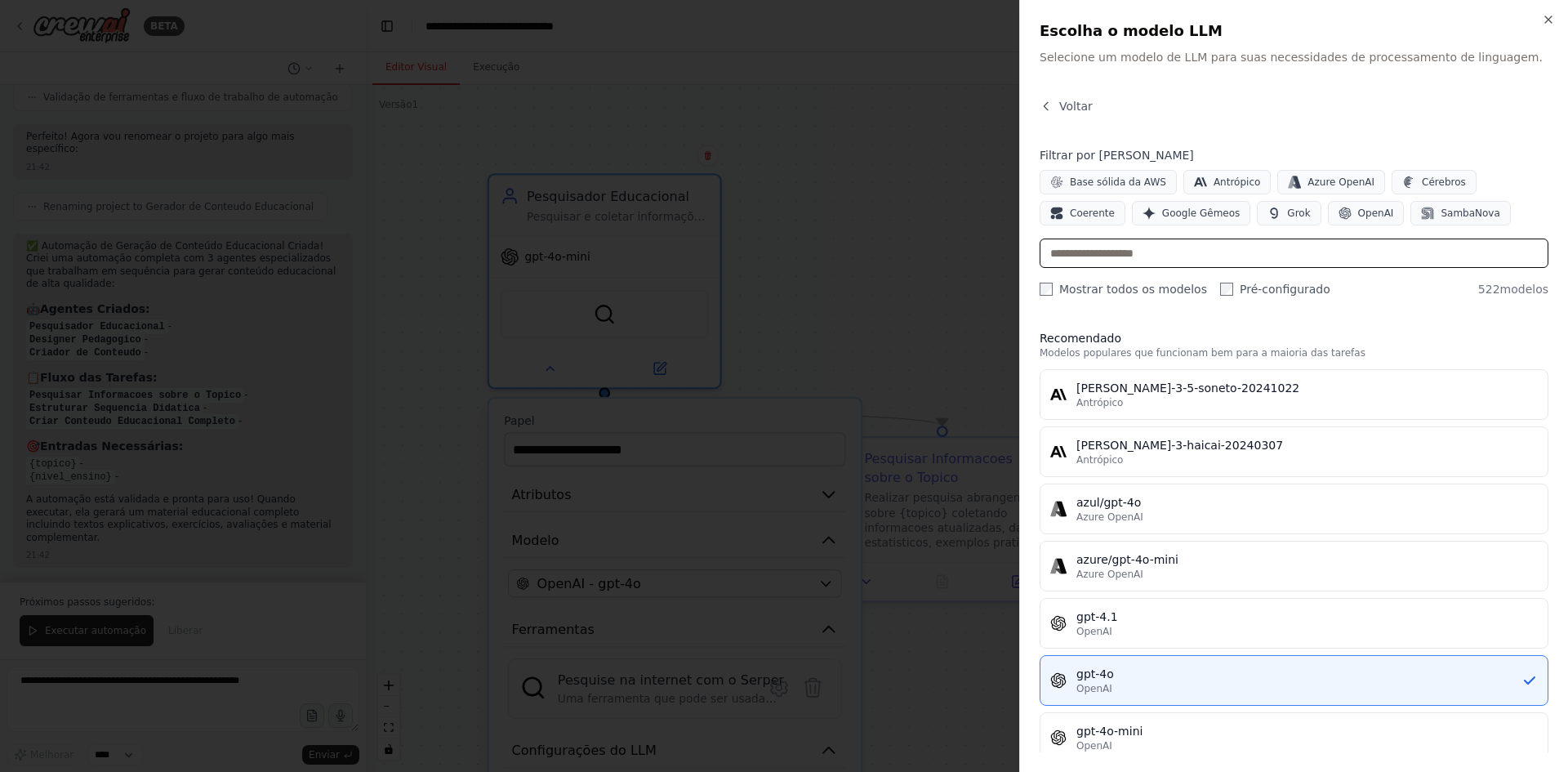
click at [1104, 261] on input "text" at bounding box center [1294, 253] width 509 height 29
click at [1307, 181] on font "Azure OpenAI" at bounding box center [1340, 182] width 67 height 12
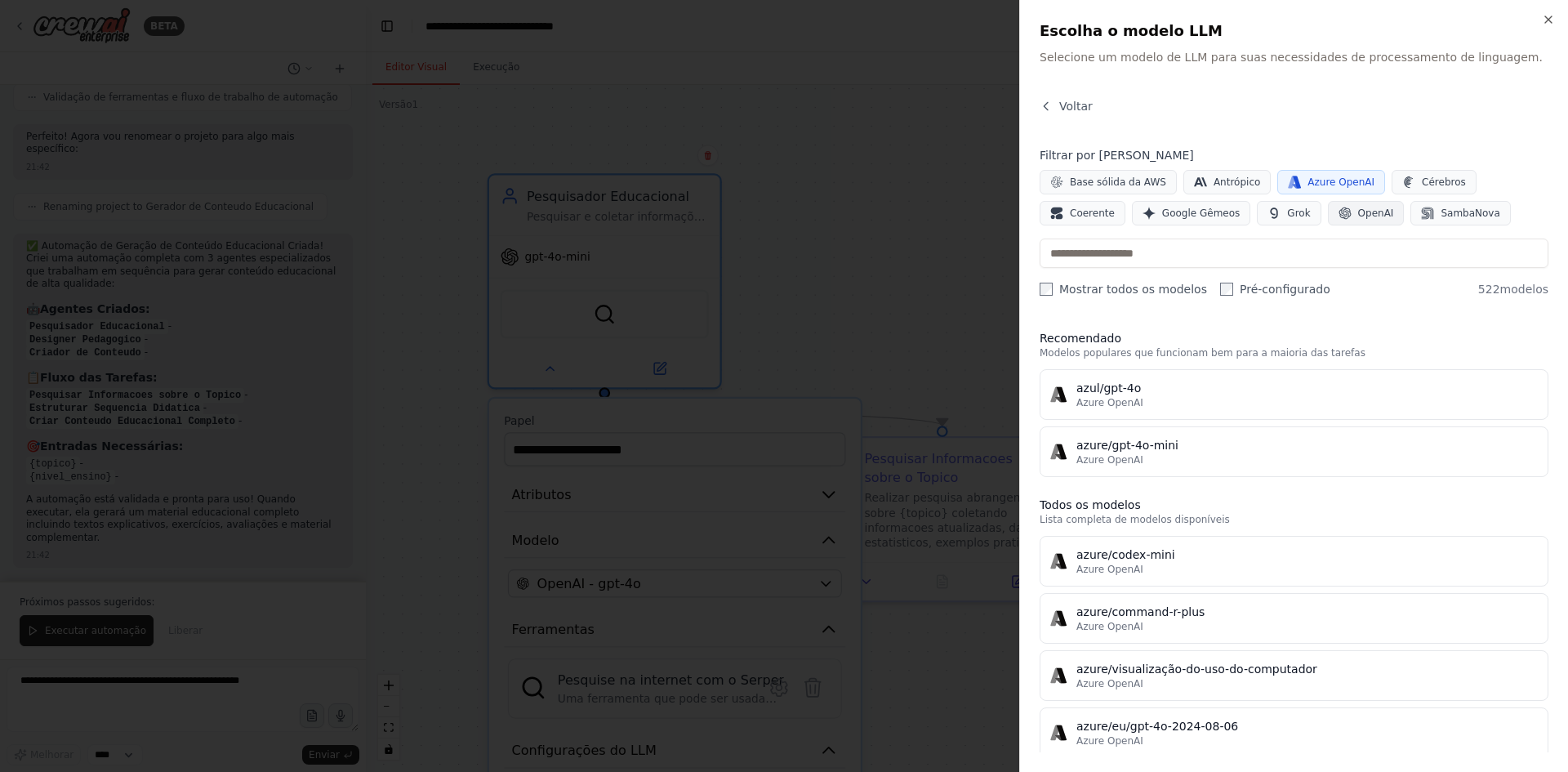
click at [1358, 213] on font "OpenAI" at bounding box center [1376, 213] width 36 height 12
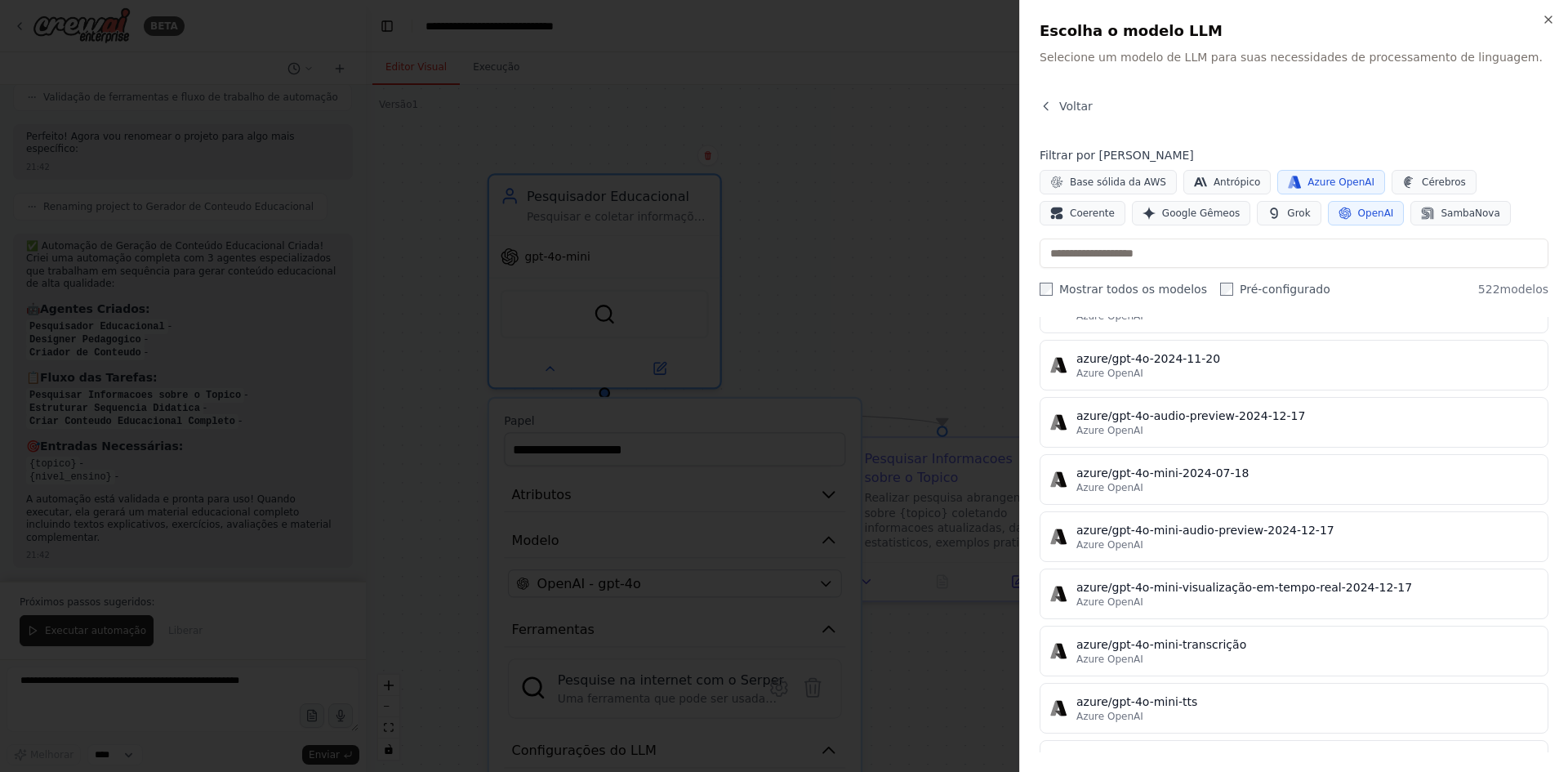
scroll to position [3431, 0]
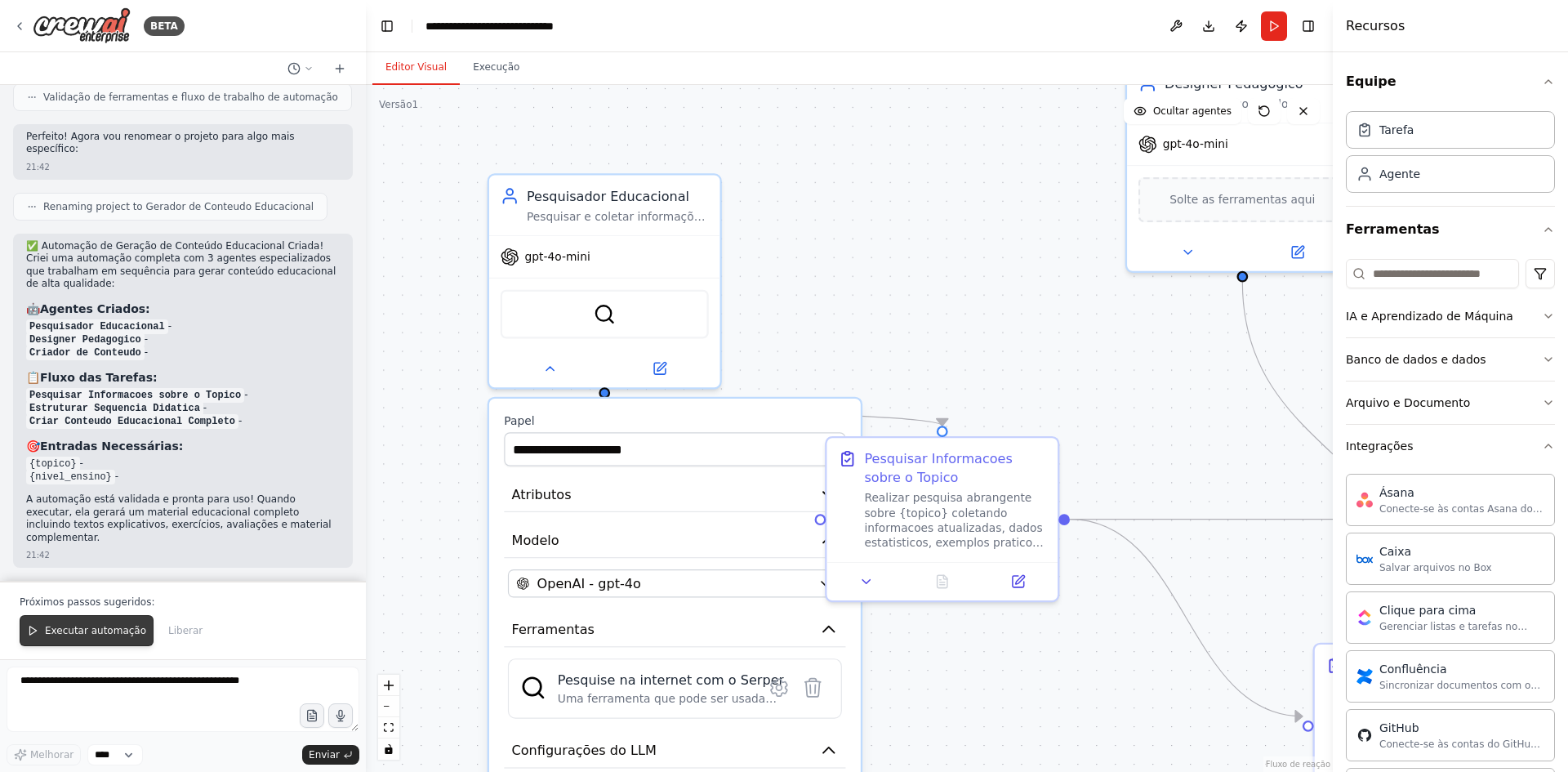
click at [74, 636] on font "Executar automação" at bounding box center [95, 631] width 101 height 12
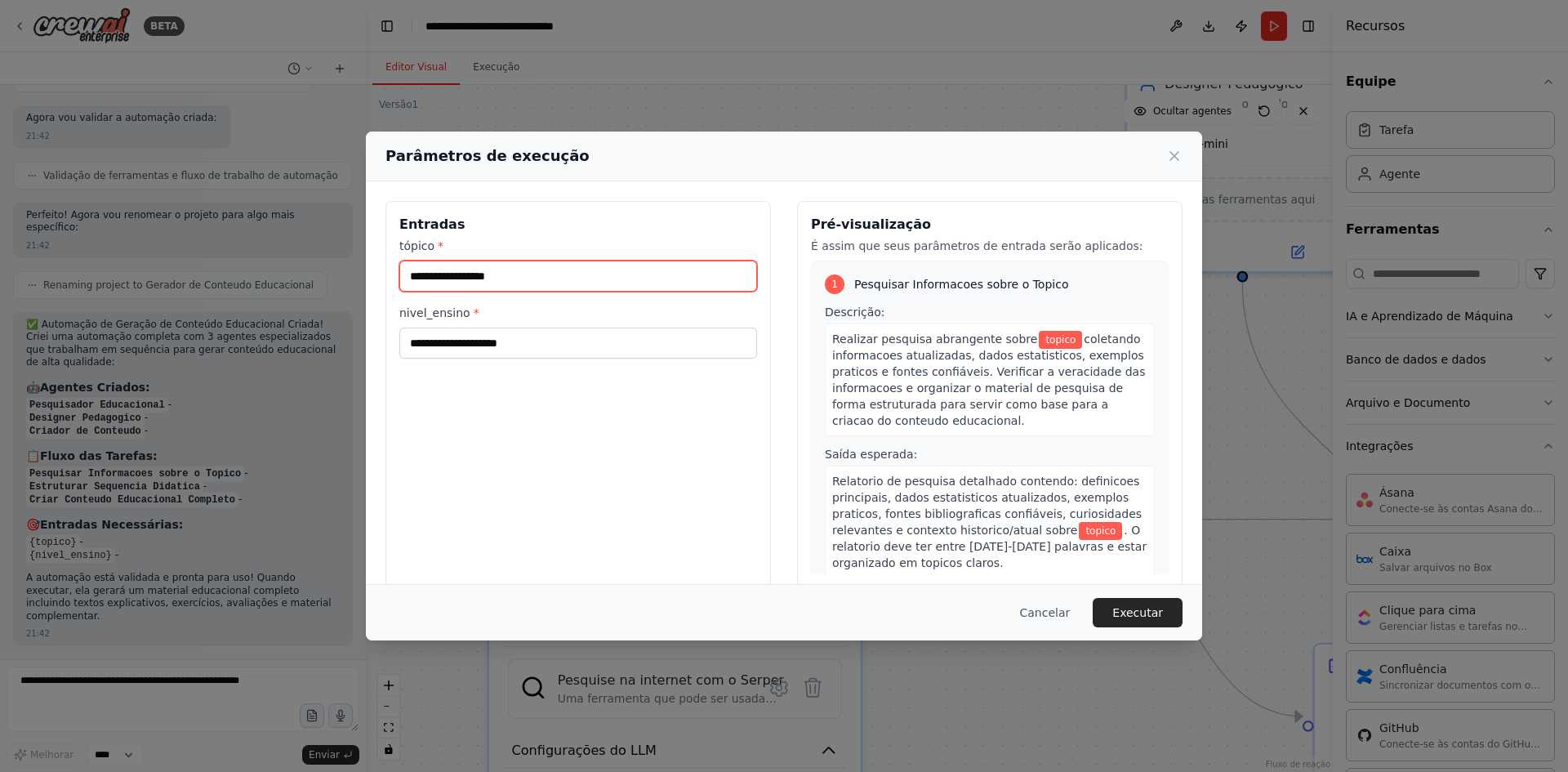
click at [481, 287] on input "tópico *" at bounding box center [578, 276] width 358 height 31
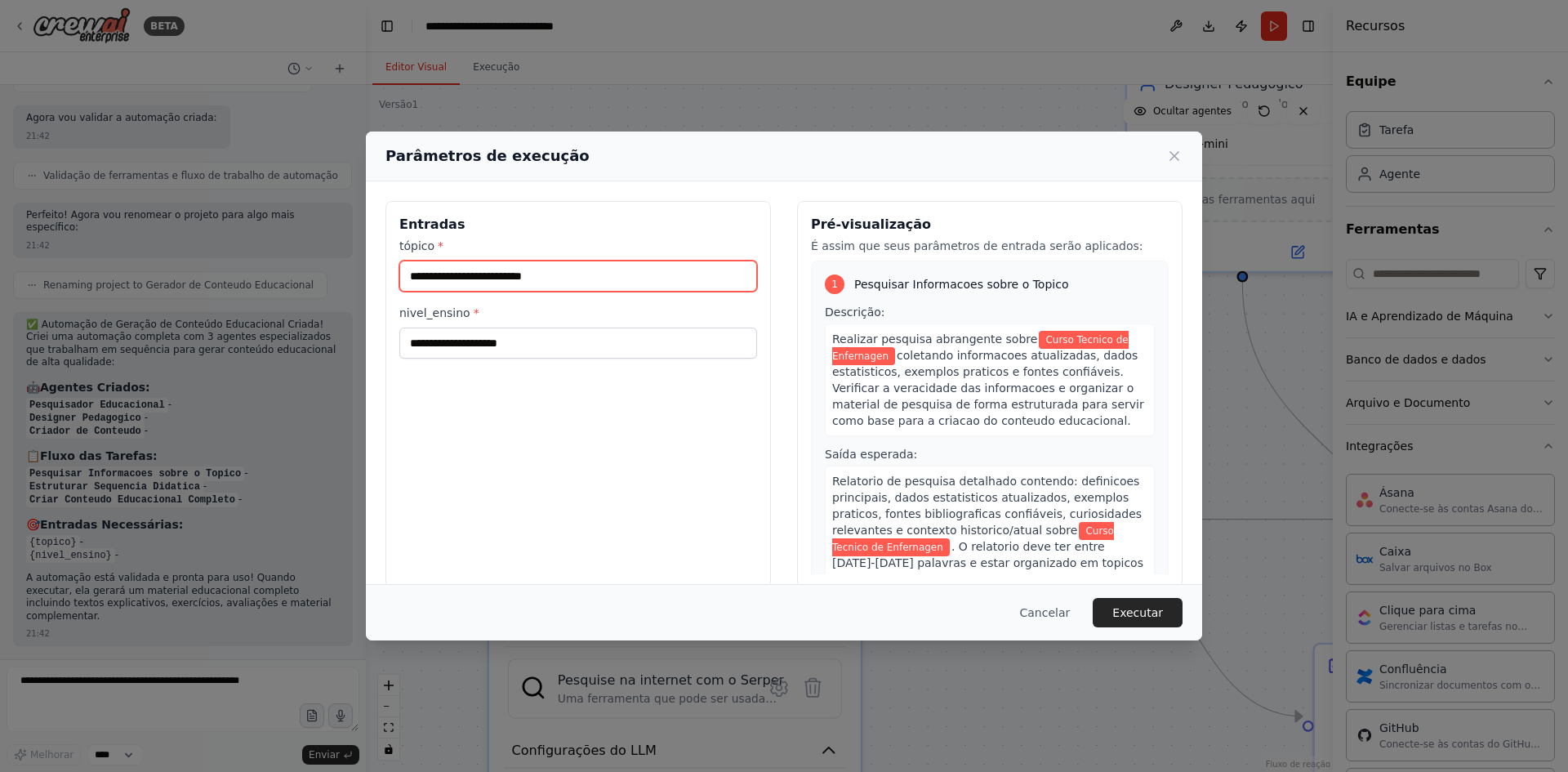
type input "**********"
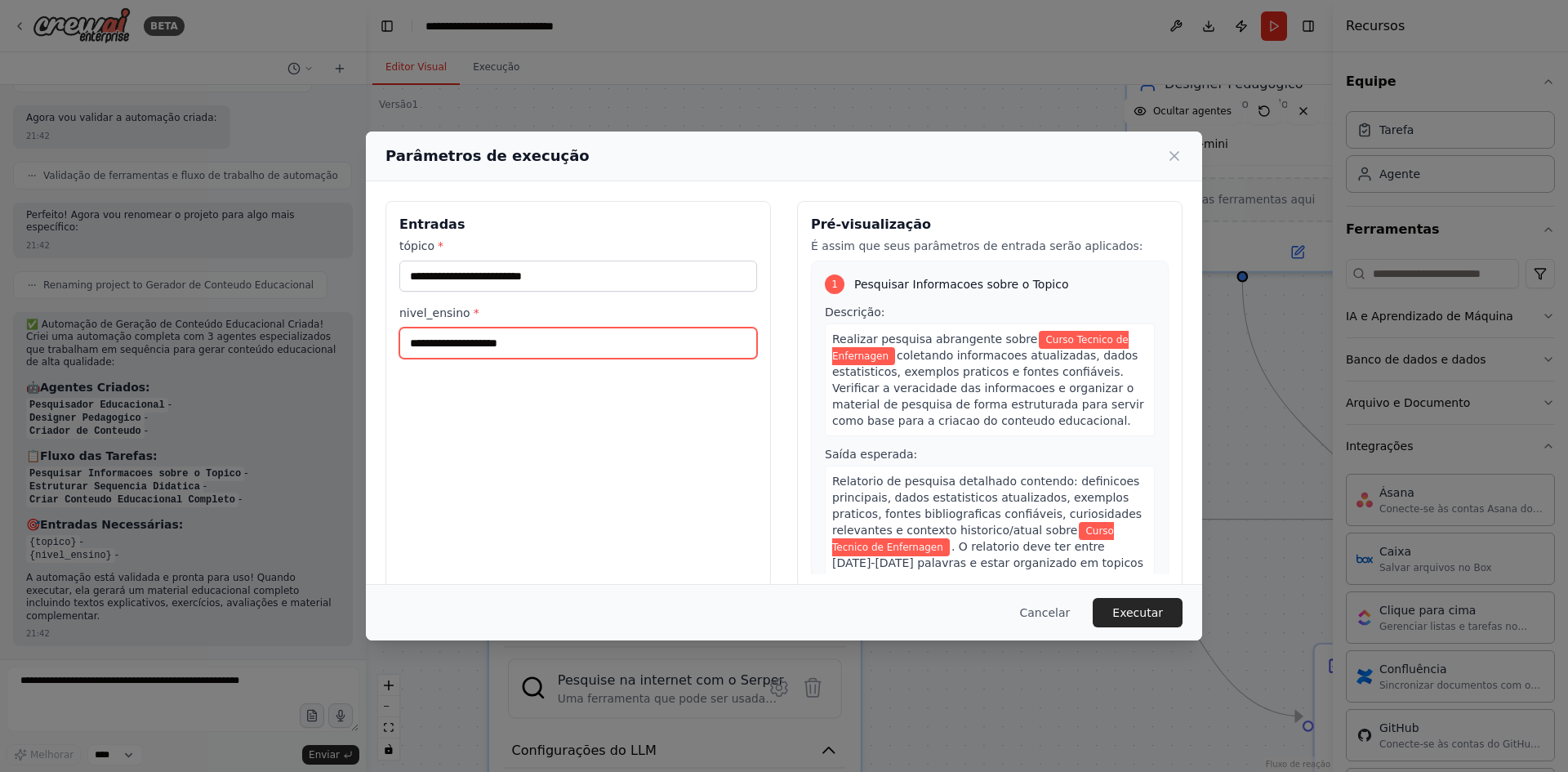
click at [616, 340] on input "nivel_ensino *" at bounding box center [578, 343] width 358 height 31
type input "*******"
click at [1139, 616] on font "Executar" at bounding box center [1137, 612] width 51 height 13
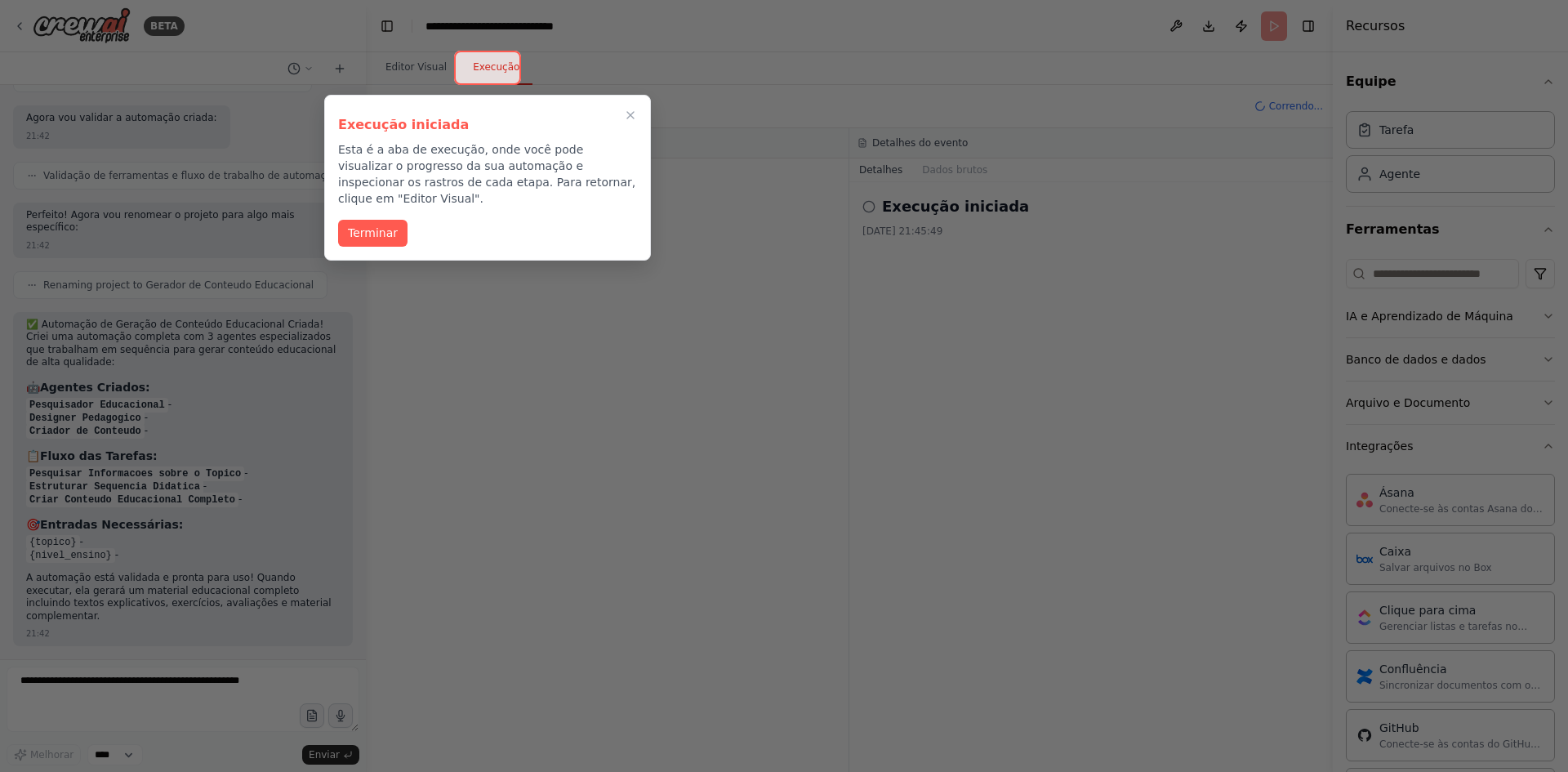
drag, startPoint x: 393, startPoint y: 216, endPoint x: 451, endPoint y: 187, distance: 64.8
click at [451, 187] on div "Execução iniciada Esta é a aba de execução, onde você pode visualizar o progres…" at bounding box center [487, 178] width 327 height 166
click at [485, 70] on div at bounding box center [487, 68] width 67 height 35
click at [391, 224] on font "Terminar" at bounding box center [372, 231] width 50 height 13
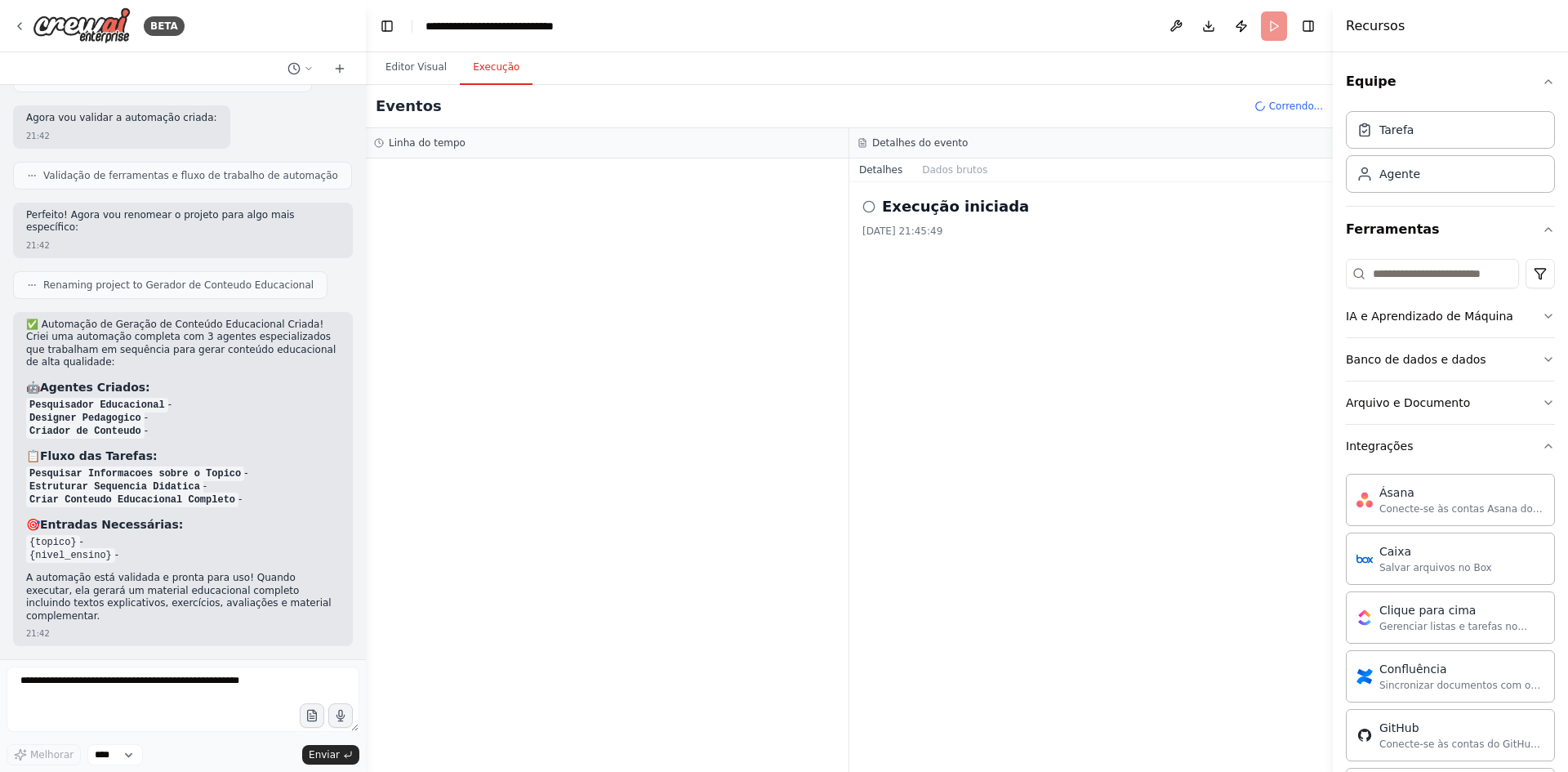
click at [499, 147] on div "Linha do tempo" at bounding box center [607, 143] width 466 height 13
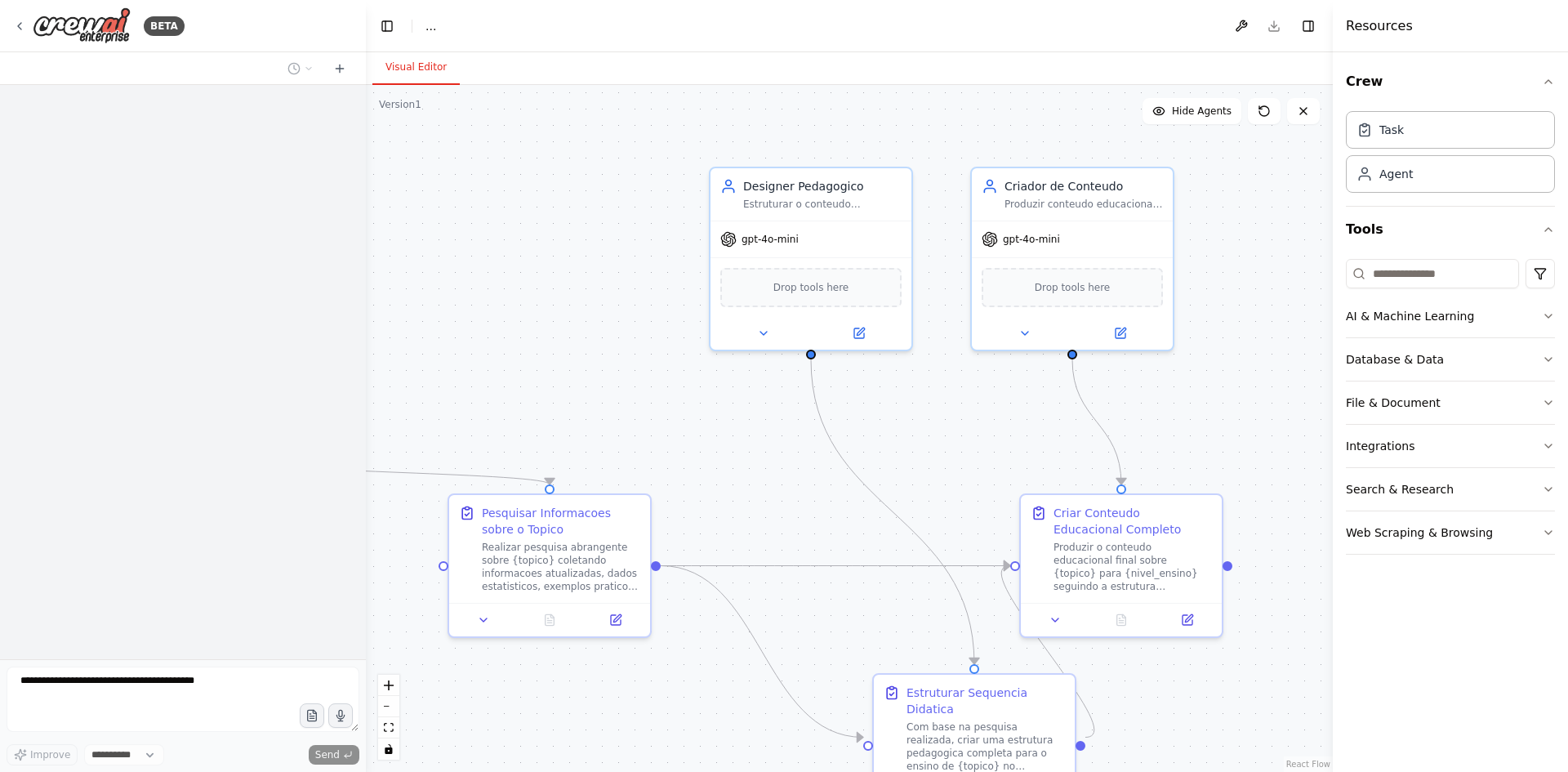
select select "****"
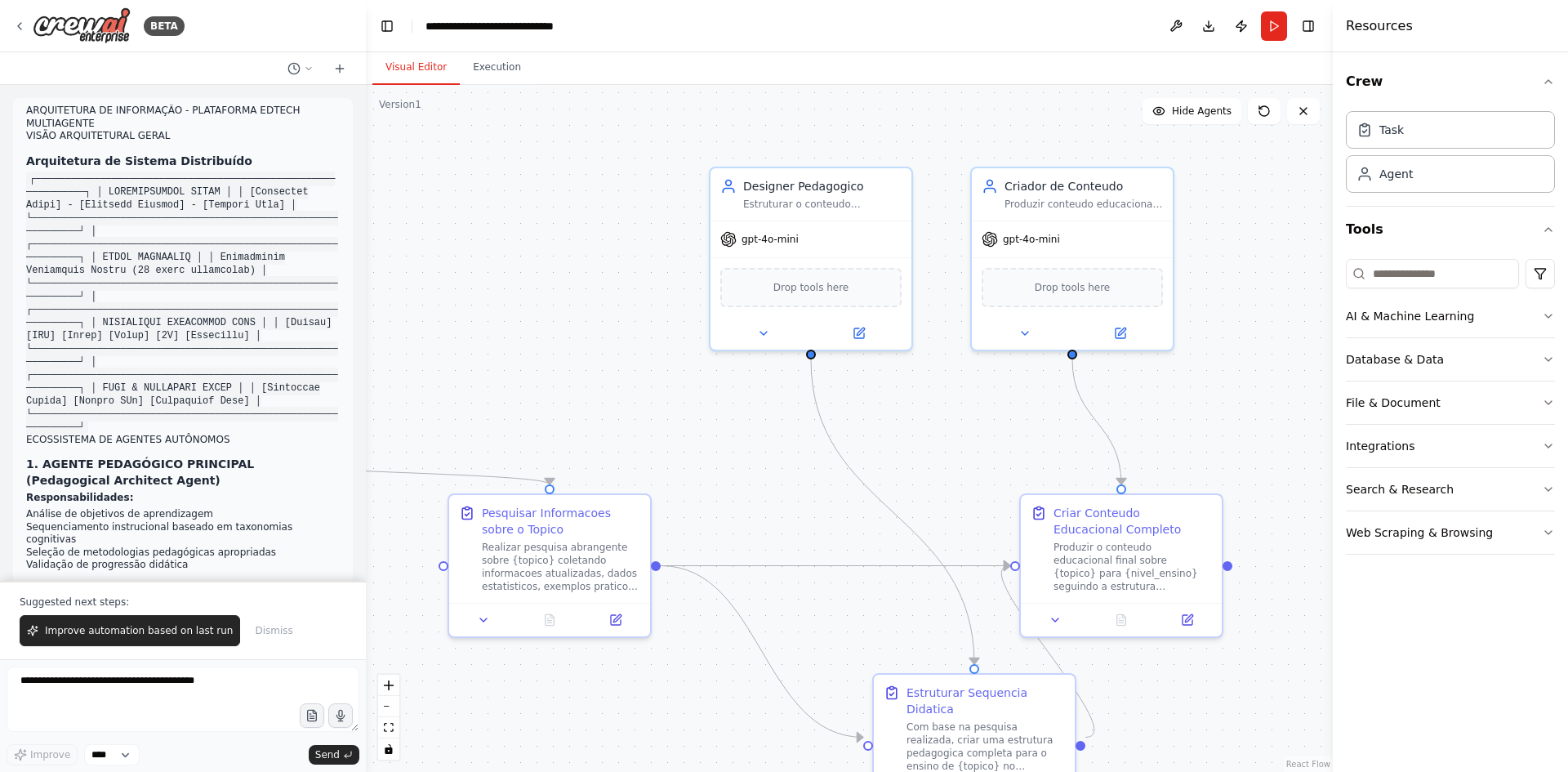
scroll to position [6317, 0]
